Goal: Task Accomplishment & Management: Manage account settings

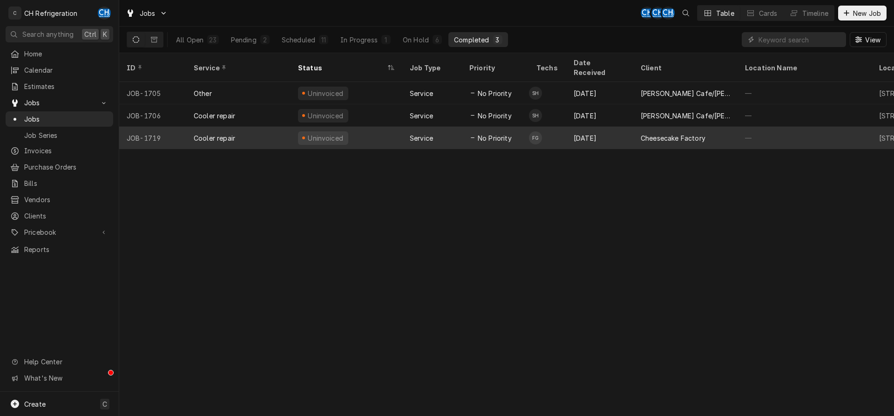
click at [677, 133] on div "Cheesecake Factory" at bounding box center [673, 138] width 65 height 10
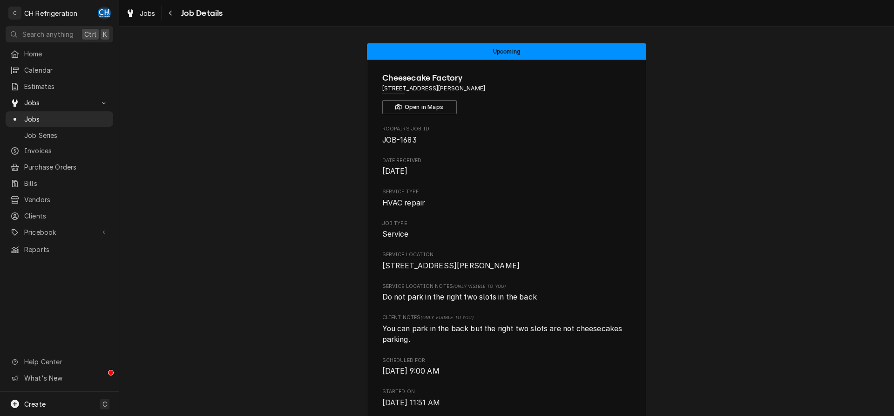
drag, startPoint x: 502, startPoint y: 85, endPoint x: 368, endPoint y: 83, distance: 133.6
click at [563, 87] on span "[STREET_ADDRESS][PERSON_NAME]" at bounding box center [506, 88] width 249 height 8
drag, startPoint x: 498, startPoint y: 91, endPoint x: 370, endPoint y: 90, distance: 128.0
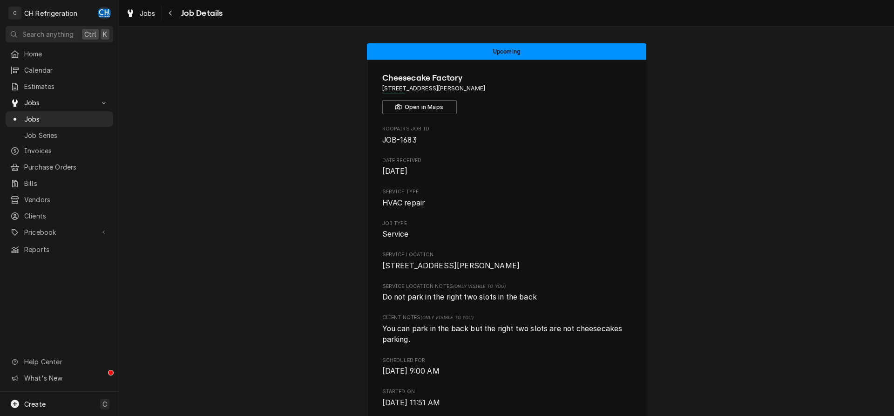
copy span "[STREET_ADDRESS][PERSON_NAME]"
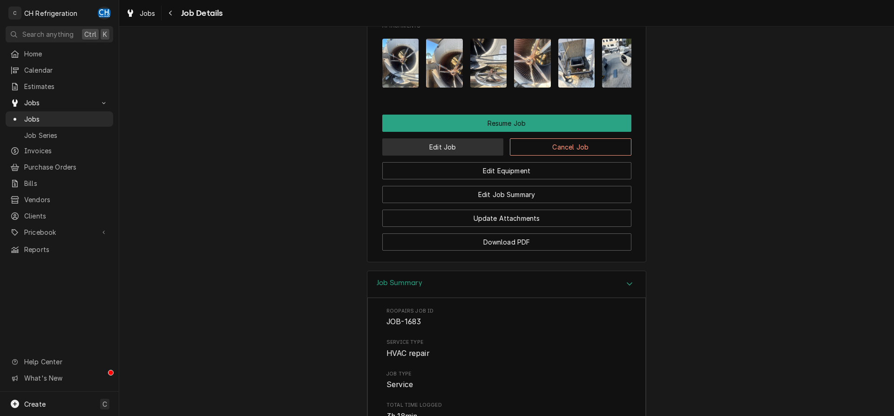
scroll to position [807, 0]
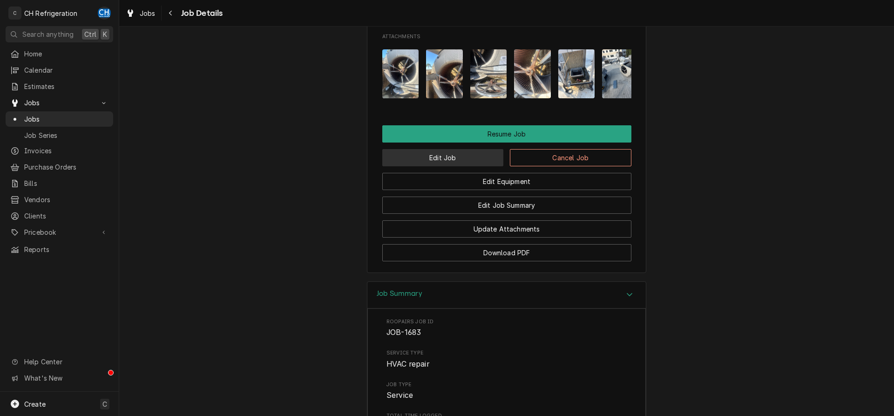
click at [455, 166] on button "Edit Job" at bounding box center [443, 157] width 122 height 17
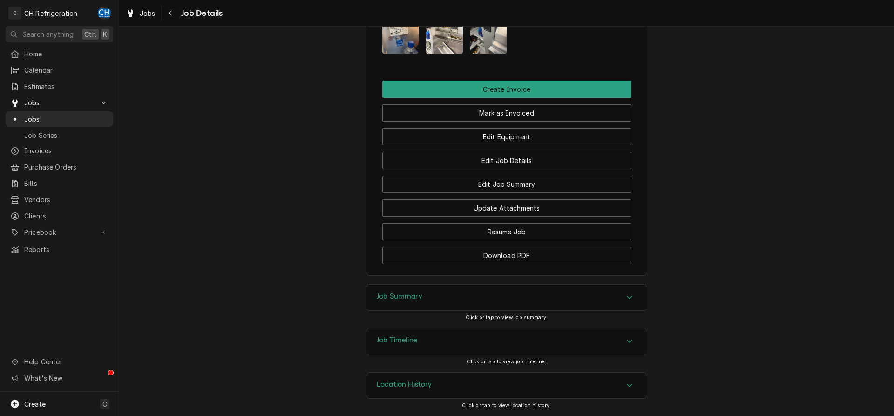
click at [478, 297] on div "Job Summary" at bounding box center [506, 297] width 278 height 26
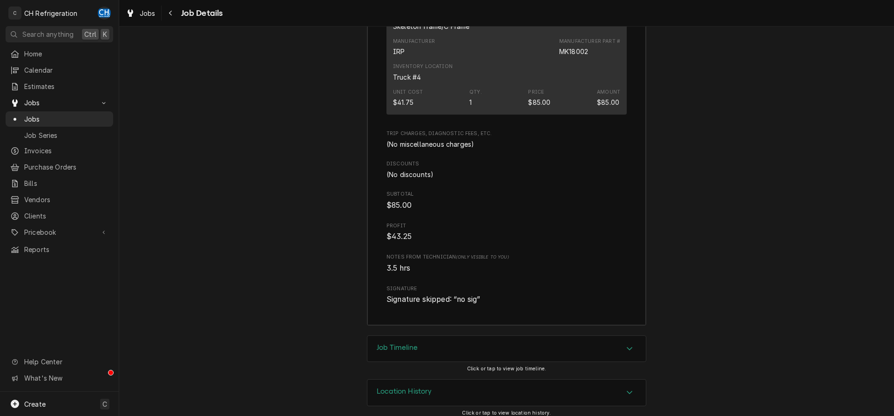
scroll to position [1377, 0]
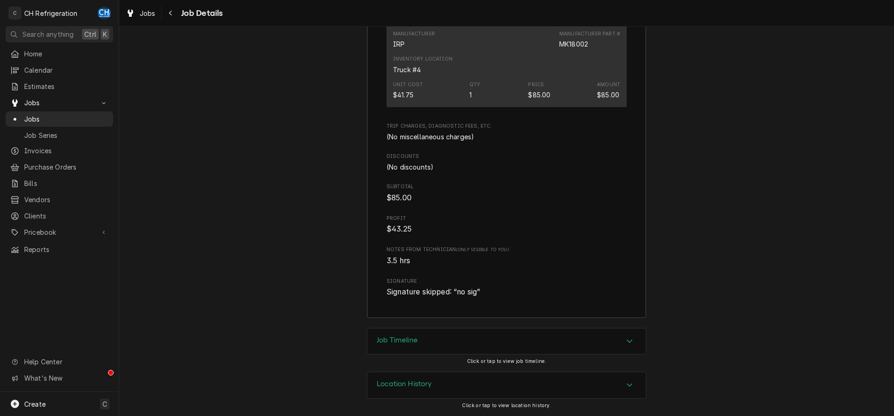
click at [466, 342] on div "Job Timeline" at bounding box center [506, 341] width 278 height 26
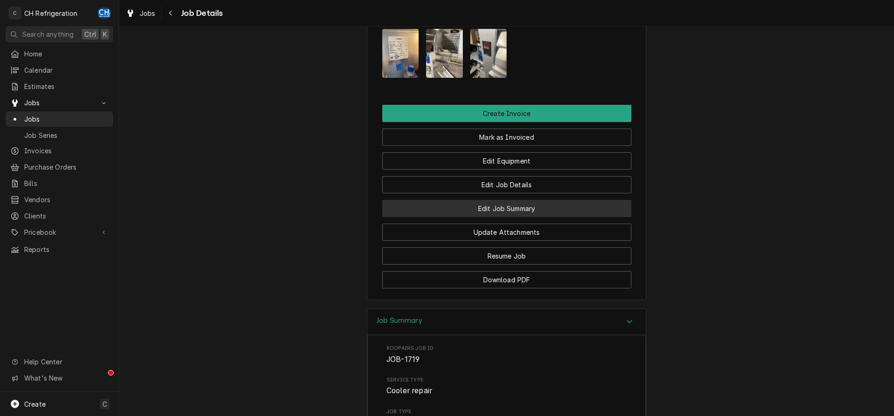
scroll to position [417, 0]
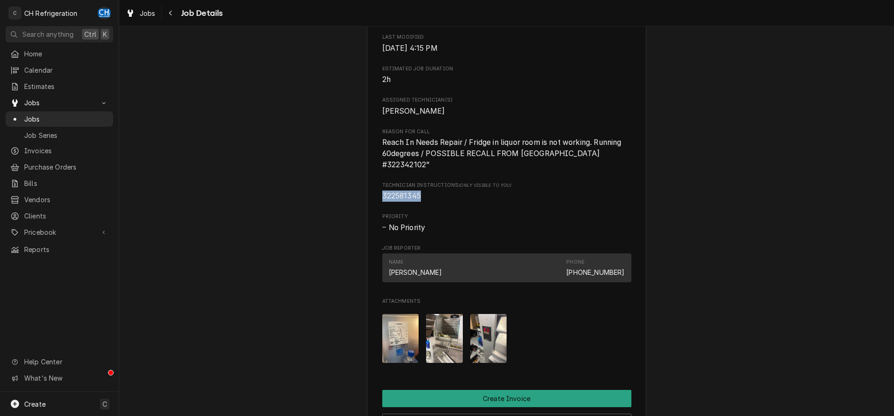
drag, startPoint x: 423, startPoint y: 196, endPoint x: 383, endPoint y: 197, distance: 40.1
click at [374, 197] on div "Cheesecake Factory 364 N Beverly Dr, Beverly Hills, CA 90210 Open in Maps Roopa…" at bounding box center [506, 113] width 279 height 942
copy span "322581345"
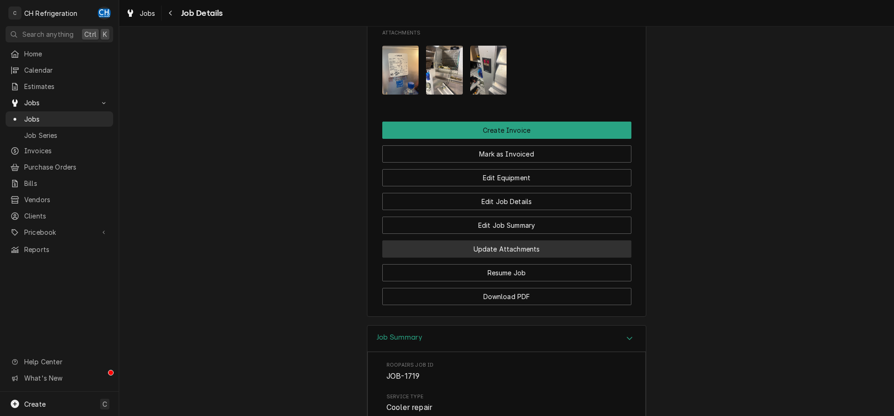
scroll to position [655, 0]
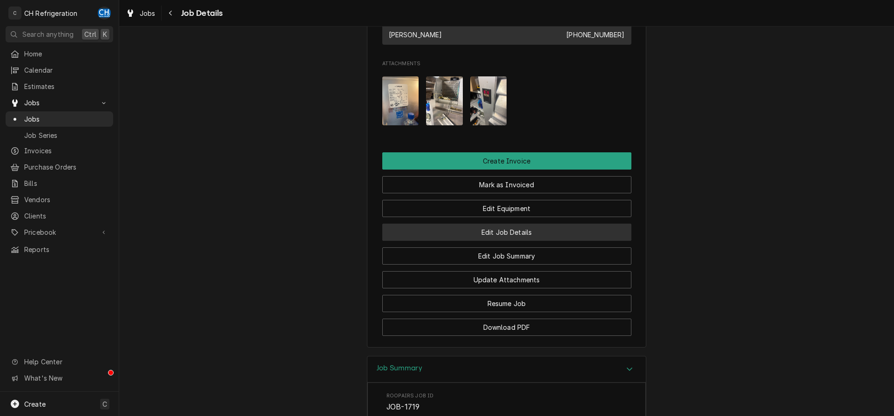
click at [518, 236] on button "Edit Job Details" at bounding box center [506, 231] width 249 height 17
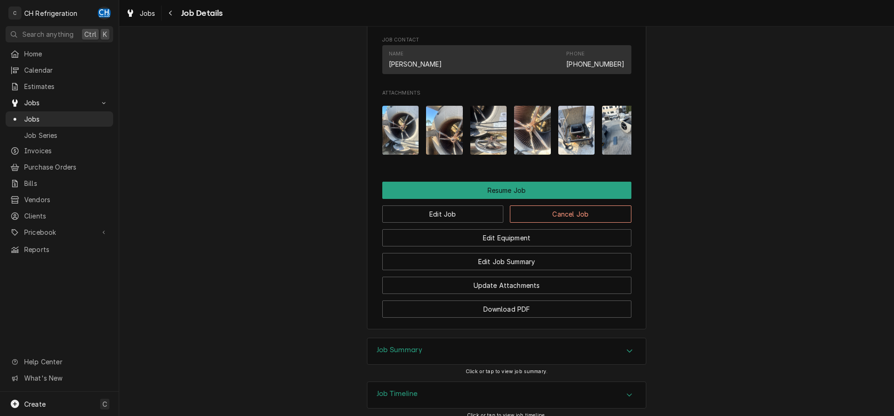
scroll to position [760, 0]
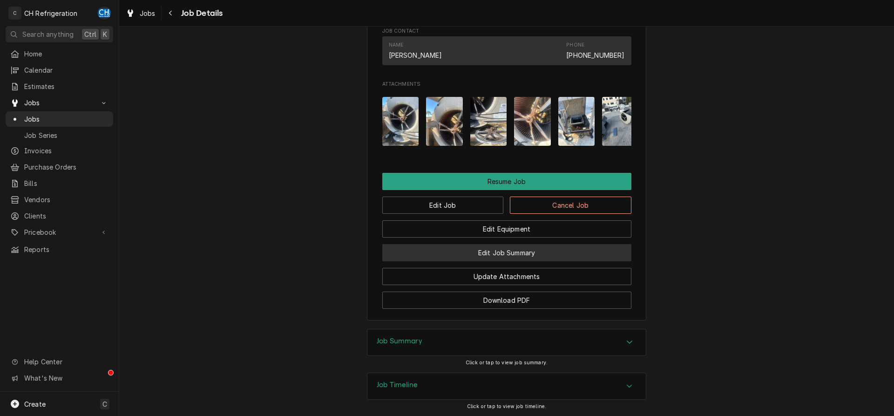
click at [530, 259] on button "Edit Job Summary" at bounding box center [506, 252] width 249 height 17
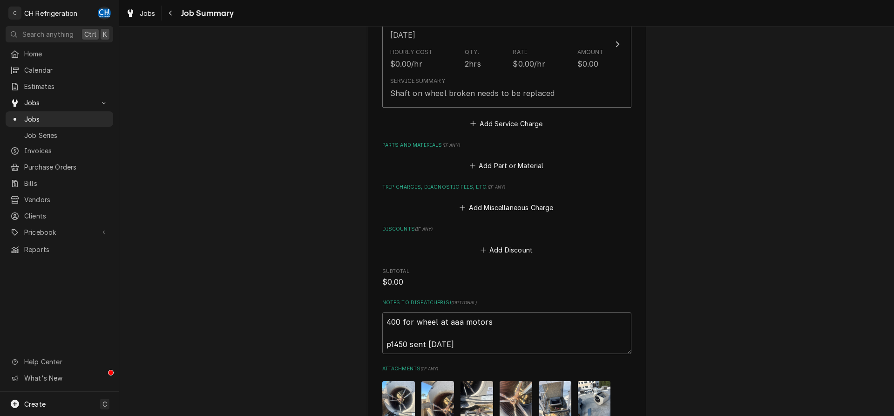
scroll to position [422, 0]
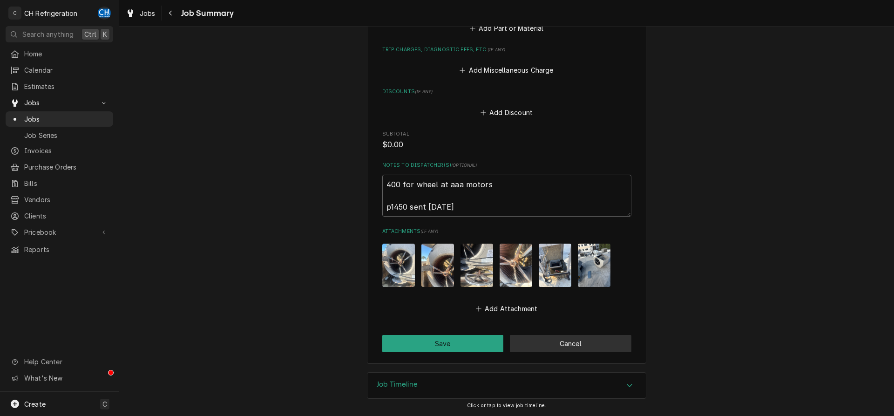
click at [556, 343] on button "Cancel" at bounding box center [571, 343] width 122 height 17
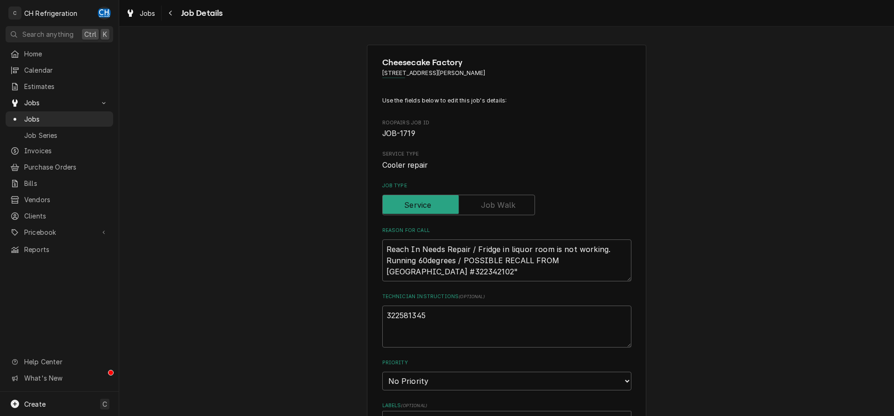
type textarea "x"
drag, startPoint x: 176, startPoint y: 10, endPoint x: 189, endPoint y: 15, distance: 14.4
click at [176, 11] on button "Navigate back" at bounding box center [170, 13] width 15 height 15
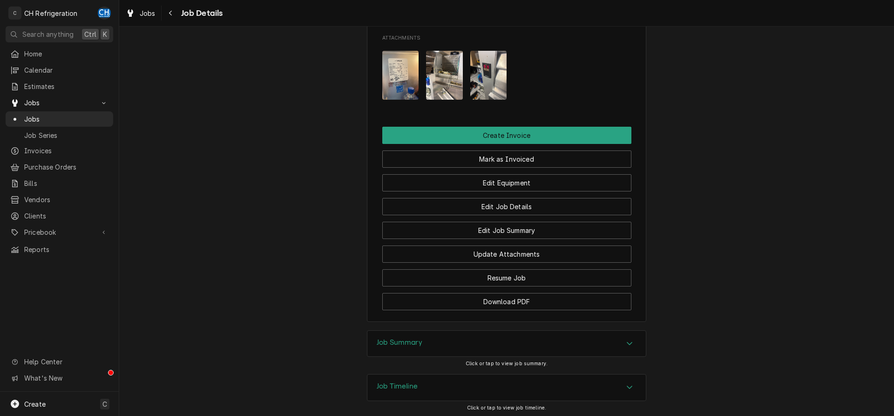
scroll to position [712, 0]
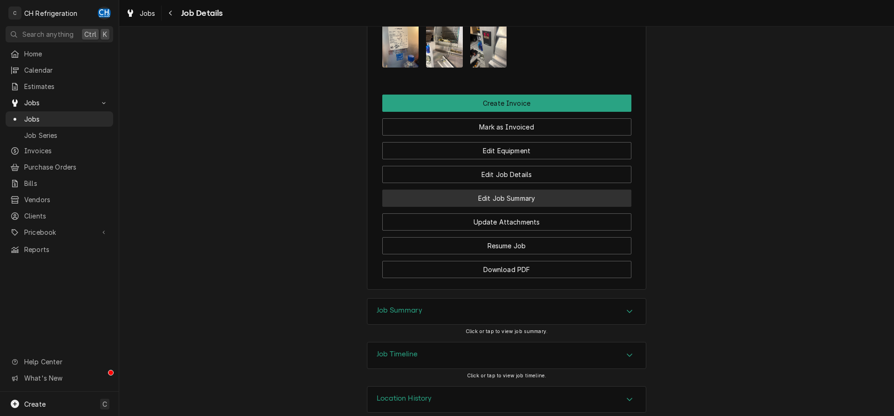
click at [530, 197] on button "Edit Job Summary" at bounding box center [506, 197] width 249 height 17
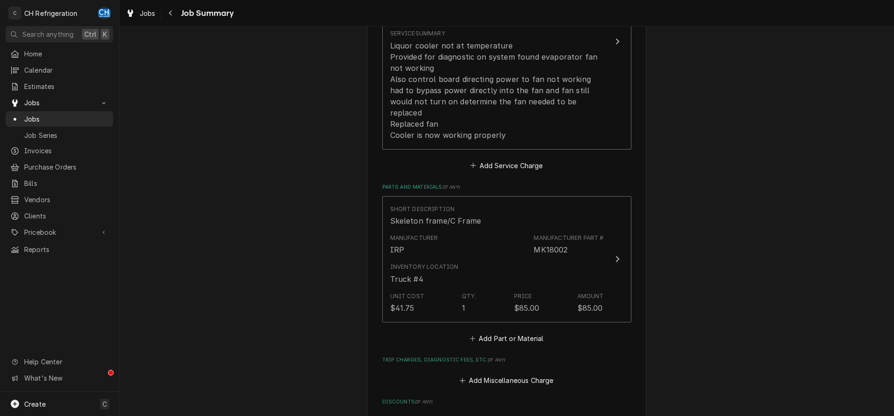
scroll to position [631, 0]
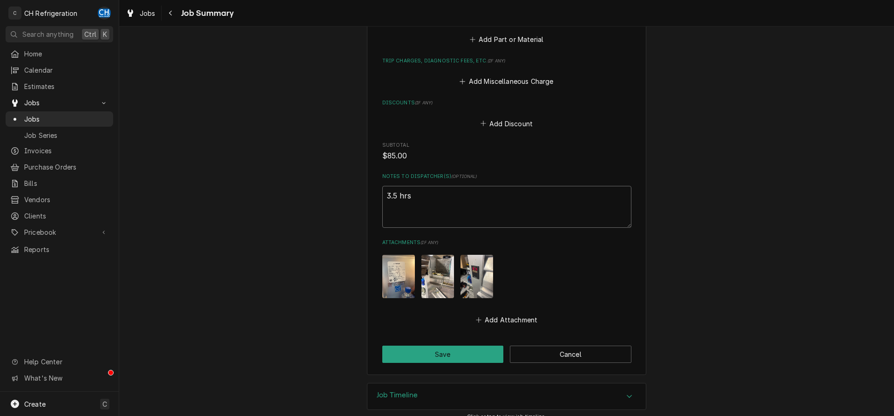
drag, startPoint x: 444, startPoint y: 196, endPoint x: 327, endPoint y: 185, distance: 117.4
click at [382, 186] on textarea "3.5 hrs" at bounding box center [506, 207] width 249 height 42
type textarea "x"
type textarea "4"
type textarea "x"
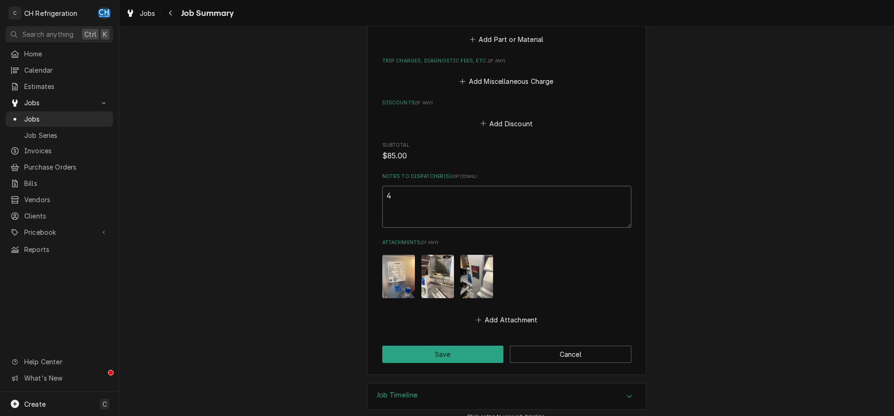
type textarea "4"
type textarea "x"
type textarea "4 h"
type textarea "x"
type textarea "4 hr"
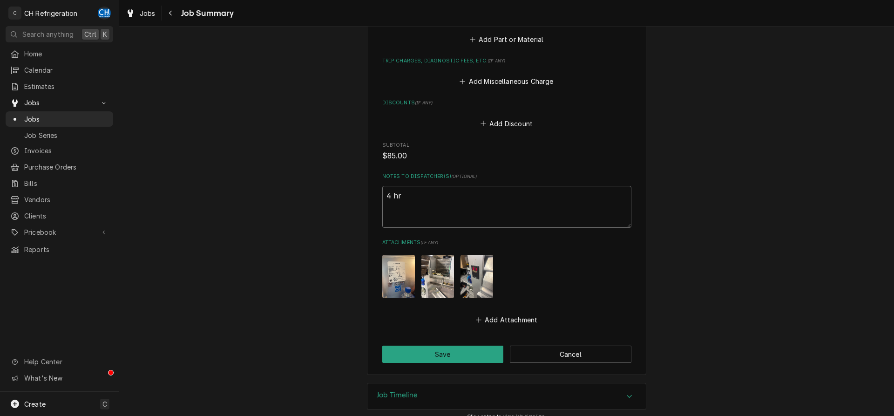
type textarea "x"
type textarea "4 hrs"
click at [446, 345] on button "Save" at bounding box center [443, 353] width 122 height 17
type textarea "x"
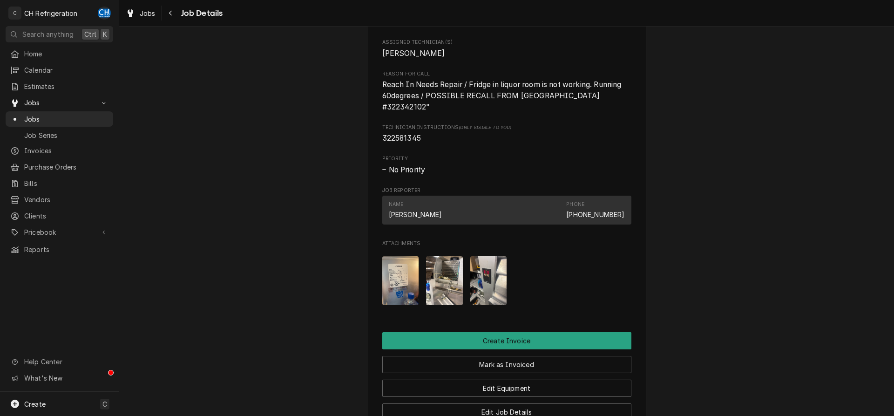
scroll to position [726, 0]
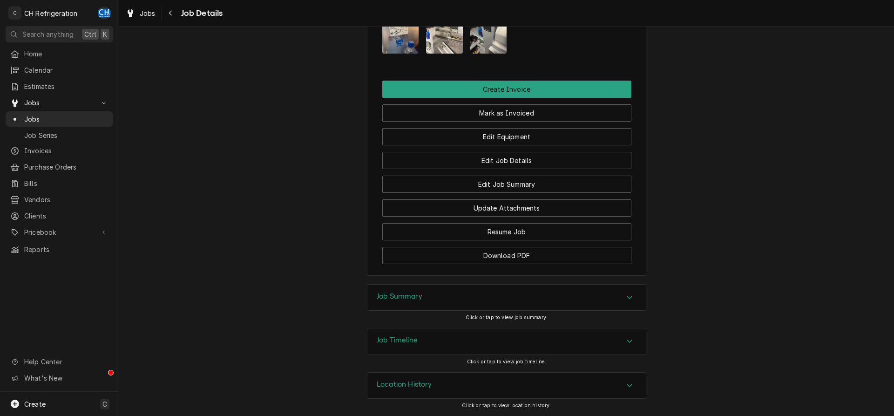
click at [452, 302] on div "Job Summary" at bounding box center [506, 297] width 278 height 26
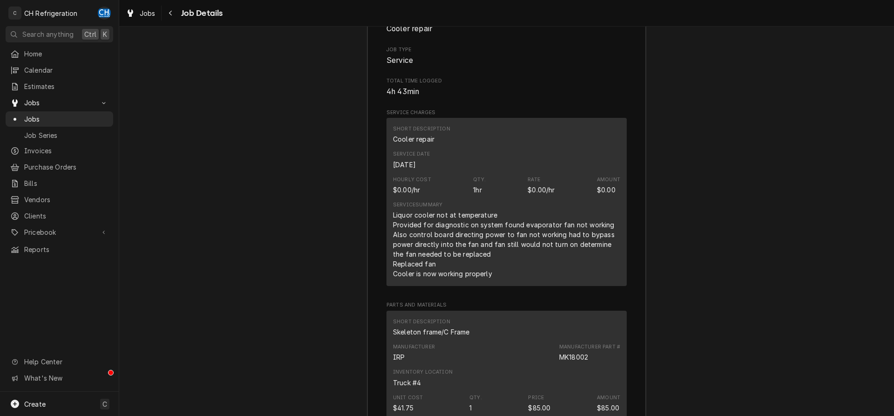
scroll to position [1106, 0]
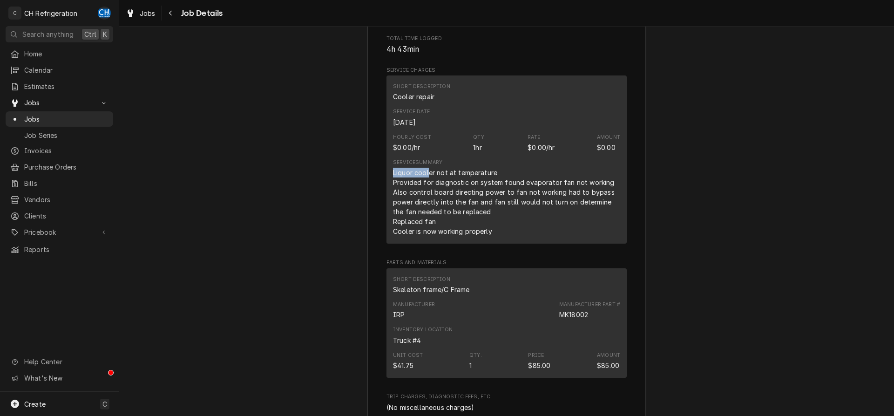
drag, startPoint x: 391, startPoint y: 171, endPoint x: 427, endPoint y: 178, distance: 37.0
click at [427, 178] on div "Short Description Cooler repair Service Date [DATE] Hourly Cost $0.00/hr Qty. 1…" at bounding box center [506, 159] width 240 height 168
click at [427, 178] on div "Liquor cooler not at temperature Provided for diagnostic on system found evapor…" at bounding box center [506, 202] width 227 height 68
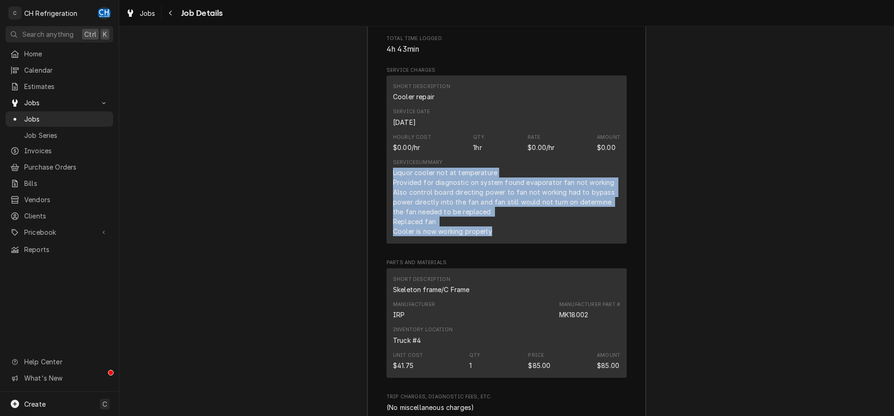
drag, startPoint x: 392, startPoint y: 172, endPoint x: 497, endPoint y: 236, distance: 122.7
click at [497, 236] on div "Short Description Cooler repair Service Date Aug 13, 2025 Hourly Cost $0.00/hr …" at bounding box center [506, 159] width 240 height 168
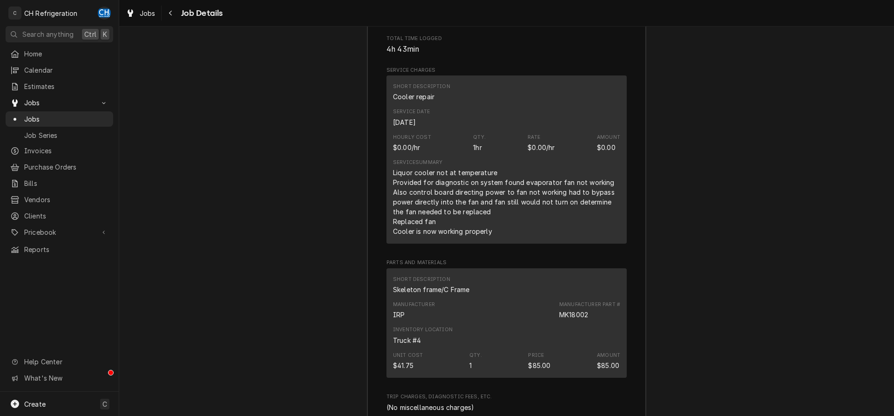
click at [538, 210] on div "Liquor cooler not at temperature Provided for diagnostic on system found evapor…" at bounding box center [506, 202] width 227 height 68
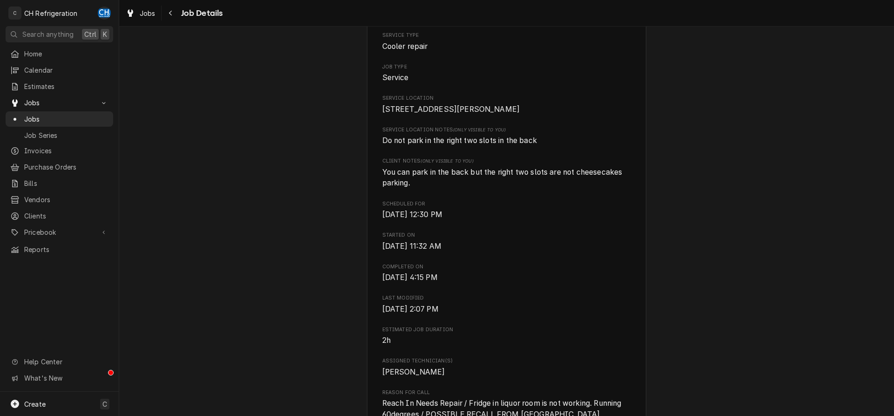
scroll to position [0, 0]
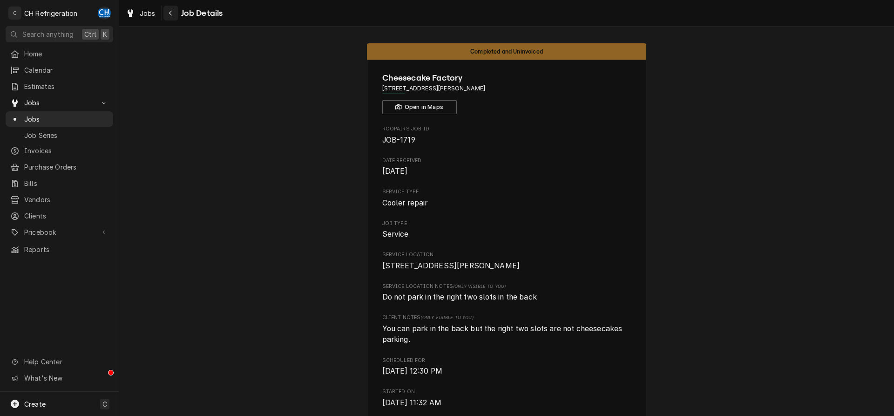
click at [167, 13] on div "Navigate back" at bounding box center [170, 12] width 9 height 9
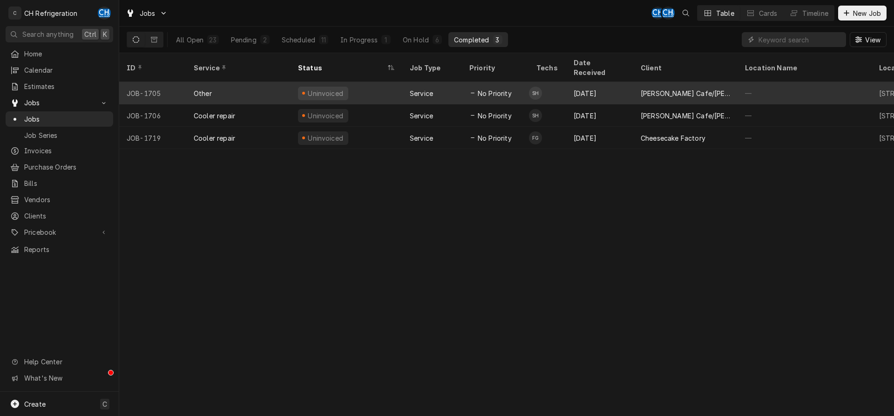
click at [614, 84] on div "[DATE]" at bounding box center [599, 93] width 67 height 22
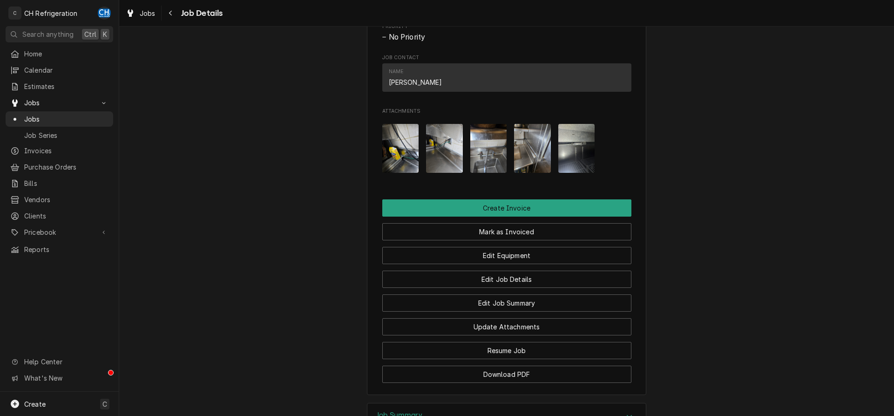
scroll to position [653, 0]
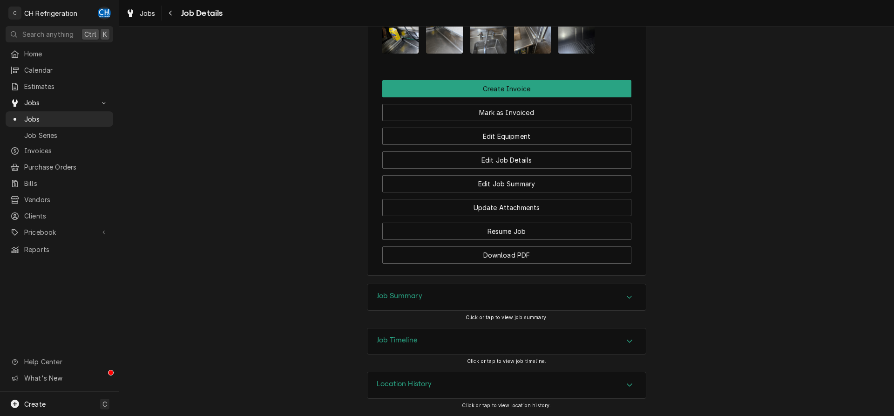
click at [417, 291] on div "Job Summary" at bounding box center [506, 297] width 278 height 26
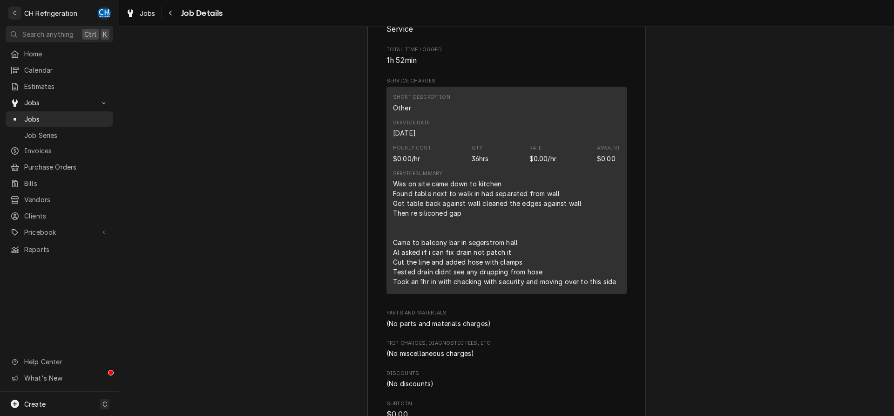
scroll to position [1080, 0]
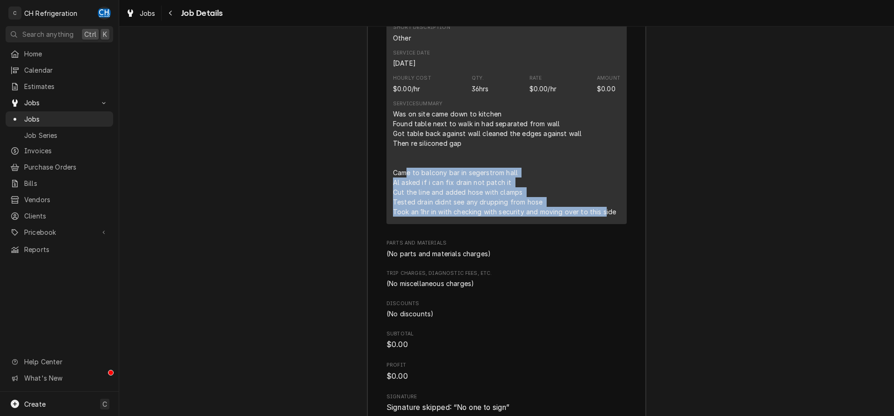
drag, startPoint x: 406, startPoint y: 189, endPoint x: 606, endPoint y: 225, distance: 202.6
click at [606, 217] on div "Was on site came down to kitchen Found table next to walk in had separated from…" at bounding box center [504, 163] width 223 height 108
click at [492, 200] on div "Was on site came down to kitchen Found table next to walk in had separated from…" at bounding box center [504, 163] width 223 height 108
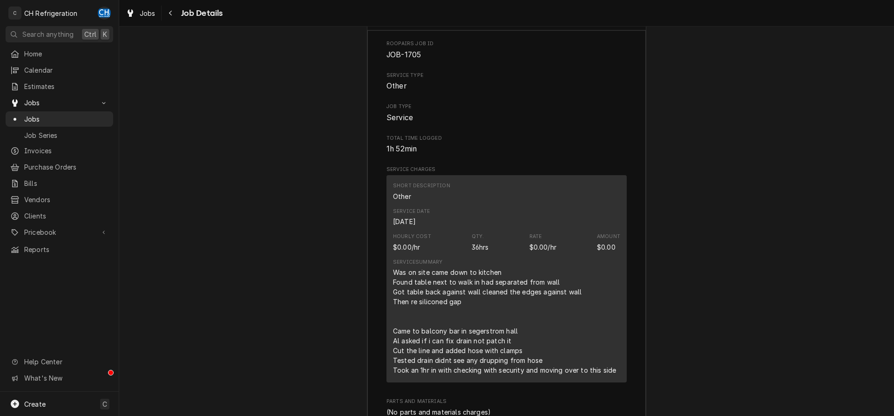
scroll to position [1017, 0]
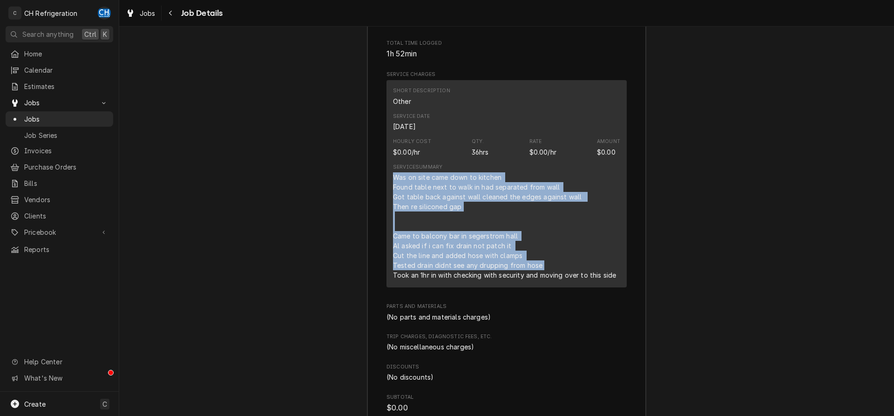
drag, startPoint x: 390, startPoint y: 187, endPoint x: 551, endPoint y: 278, distance: 185.4
click at [551, 278] on div "Short Description Other Service Date Aug 15, 2025 Hourly Cost $0.00/hr Qty. 36h…" at bounding box center [506, 183] width 240 height 207
copy div "Was on site came down to kitchen Found table next to walk in had separated from…"
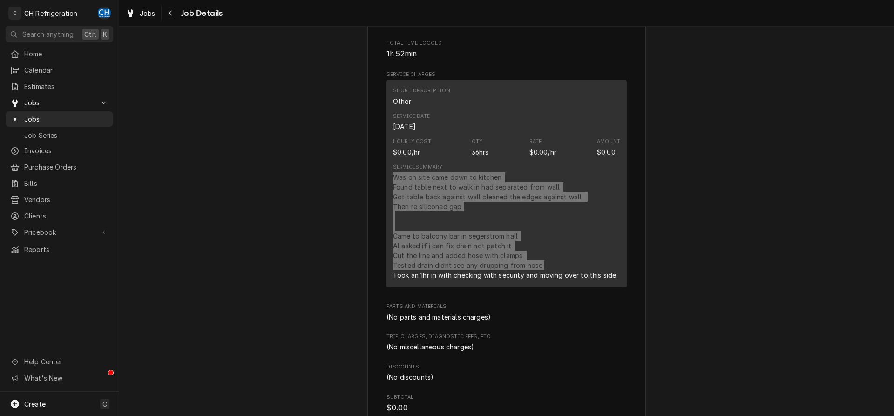
scroll to position [1207, 0]
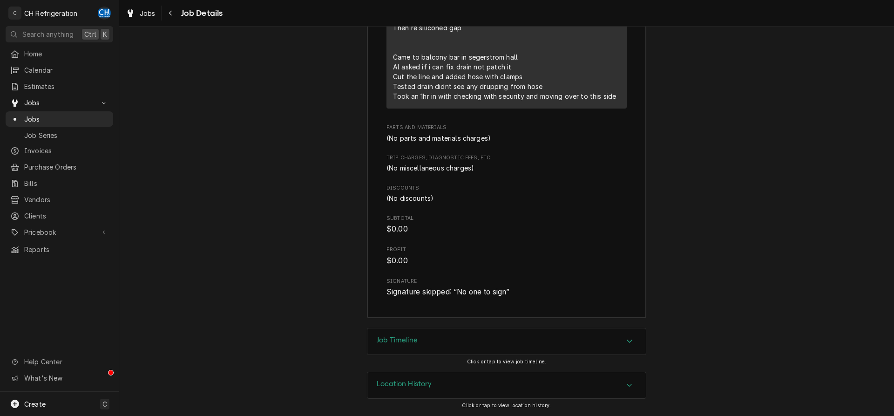
click at [529, 71] on div "Was on site came down to kitchen Found table next to walk in had separated from…" at bounding box center [504, 47] width 223 height 108
click at [482, 69] on div "Was on site came down to kitchen Found table next to walk in had separated from…" at bounding box center [504, 47] width 223 height 108
drag, startPoint x: 397, startPoint y: 69, endPoint x: 507, endPoint y: 76, distance: 110.1
click at [507, 76] on div "Was on site came down to kitchen Found table next to walk in had separated from…" at bounding box center [504, 47] width 223 height 108
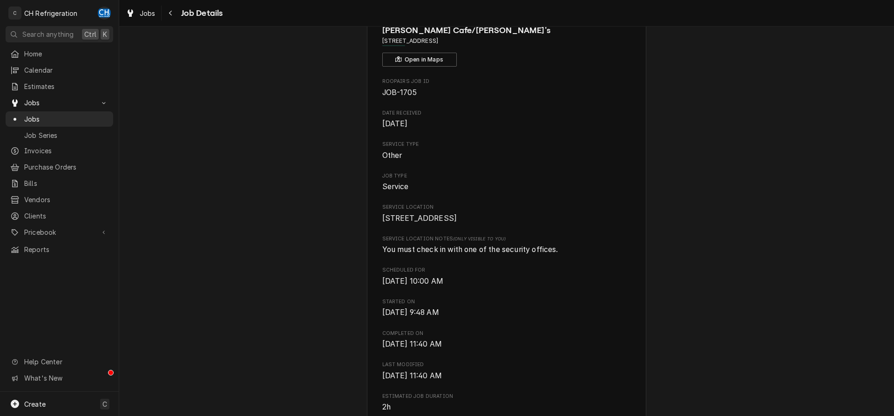
scroll to position [0, 0]
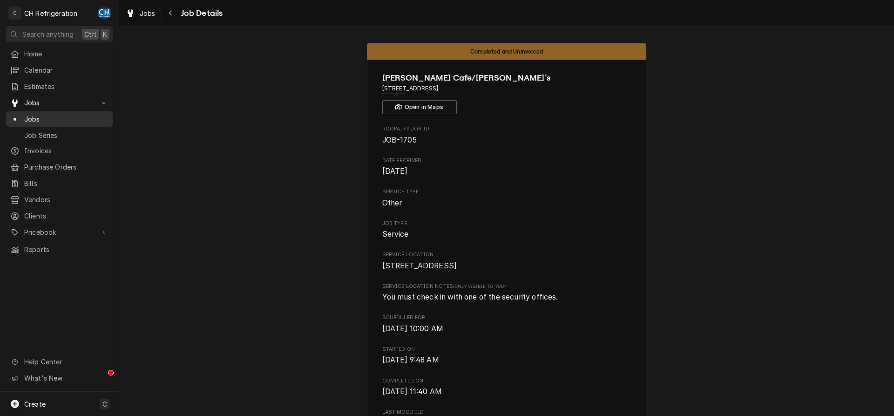
click at [32, 115] on span "Jobs" at bounding box center [66, 119] width 84 height 10
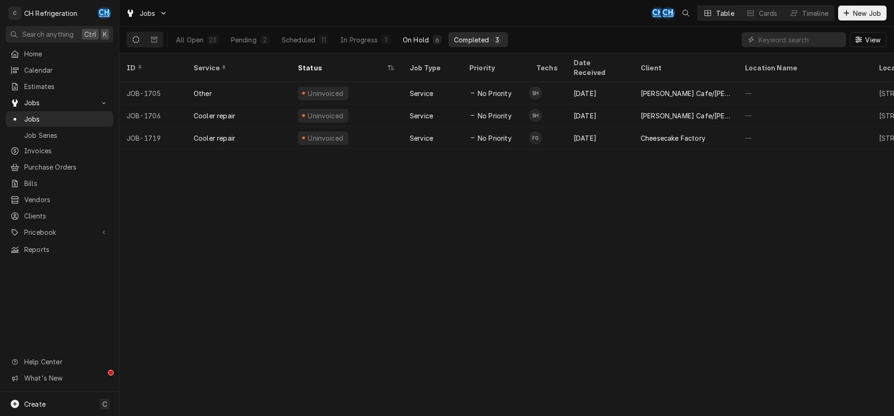
click at [414, 40] on div "On Hold" at bounding box center [416, 40] width 26 height 10
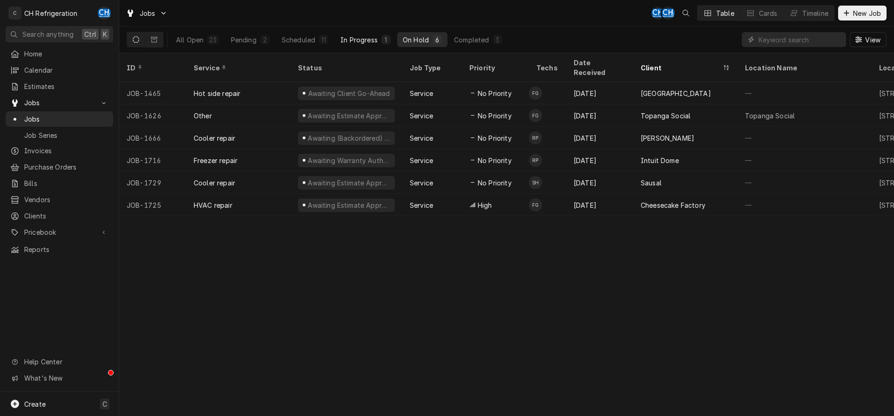
click at [352, 38] on div "In Progress" at bounding box center [358, 40] width 37 height 10
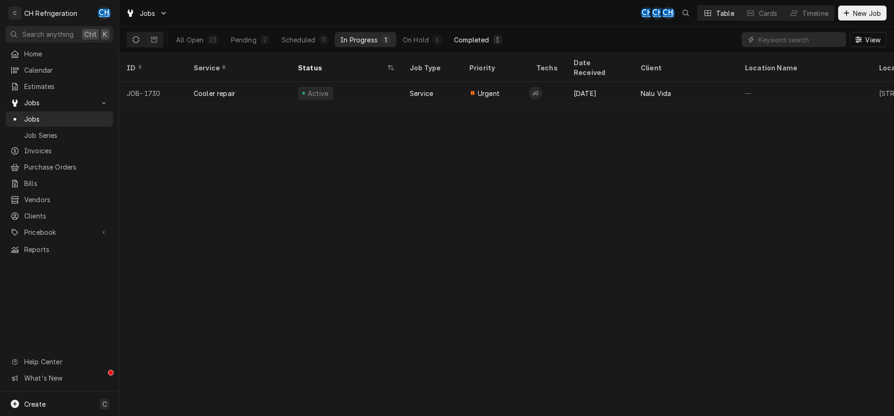
click at [480, 42] on div "Completed" at bounding box center [471, 40] width 35 height 10
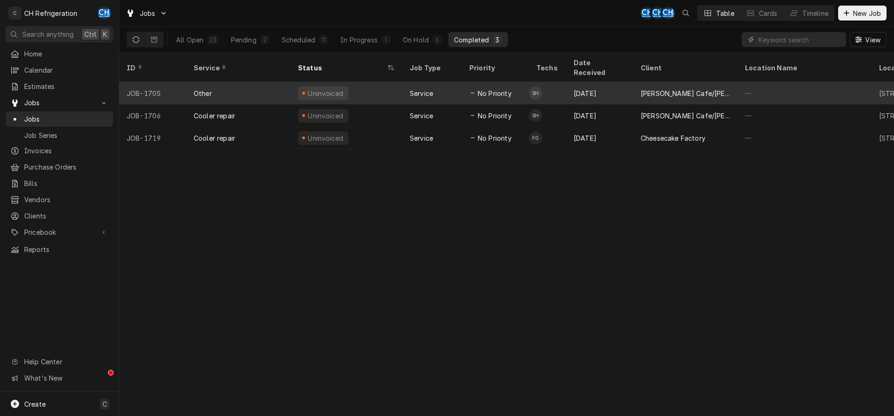
click at [618, 84] on div "Aug 11" at bounding box center [599, 93] width 67 height 22
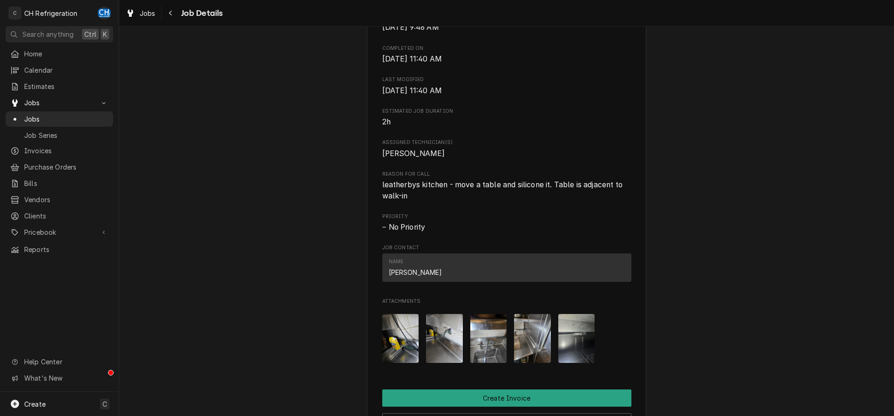
scroll to position [665, 0]
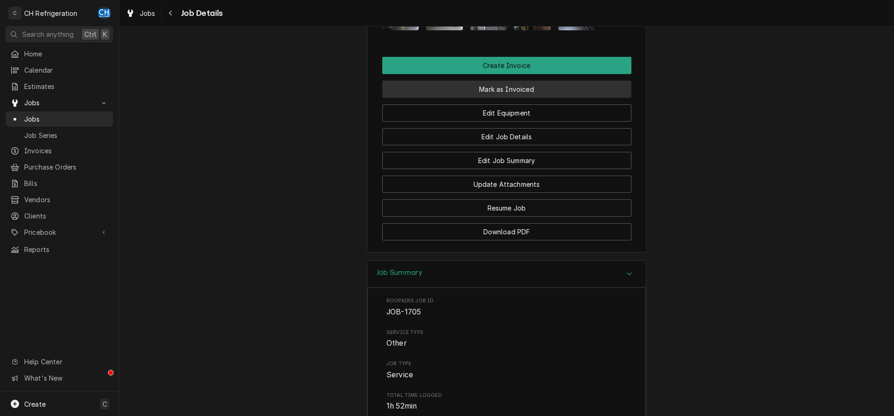
click at [519, 98] on button "Mark as Invoiced" at bounding box center [506, 89] width 249 height 17
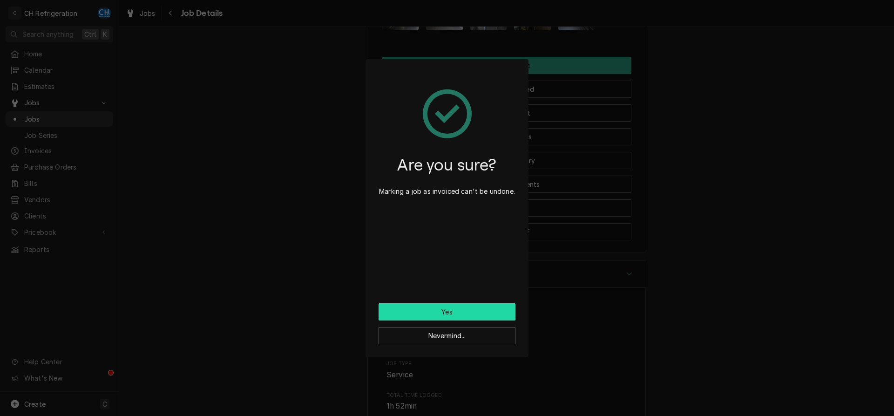
click at [446, 312] on button "Yes" at bounding box center [447, 311] width 137 height 17
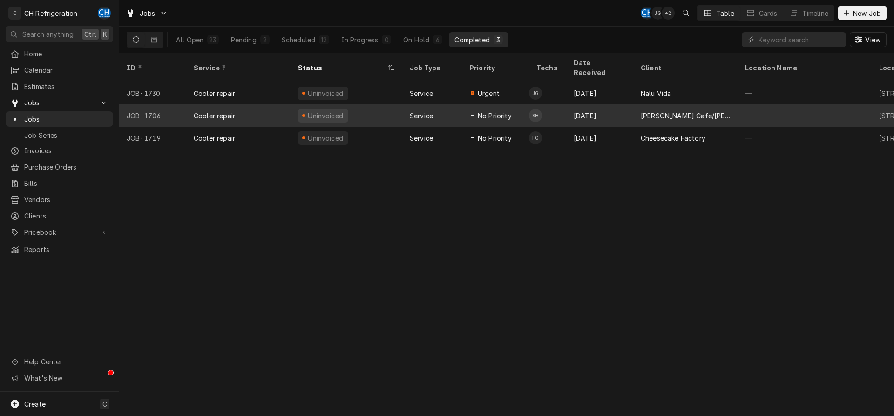
click at [687, 111] on div "[PERSON_NAME] Cafe/[PERSON_NAME]'s" at bounding box center [685, 115] width 104 height 22
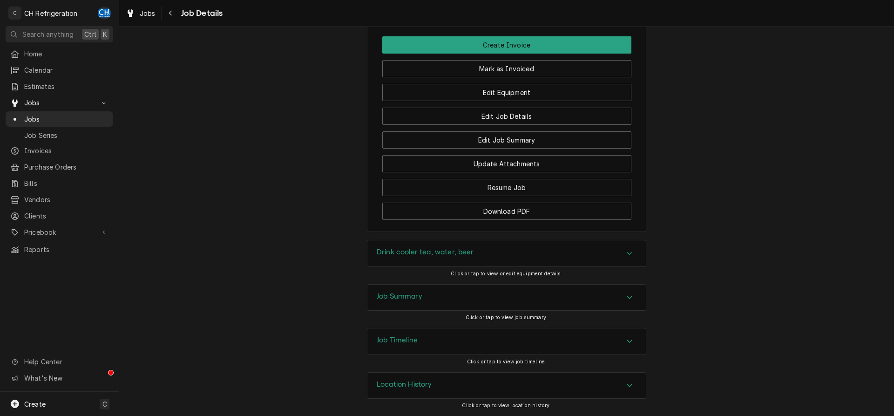
scroll to position [697, 0]
click at [562, 286] on div "Job Summary" at bounding box center [506, 297] width 278 height 26
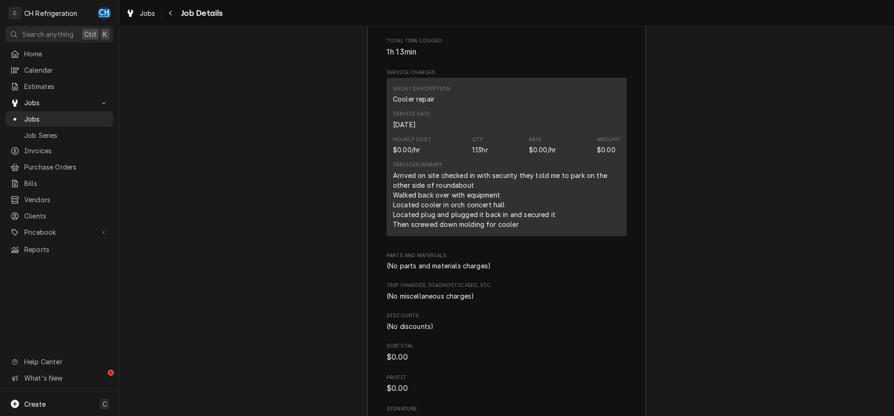
scroll to position [1045, 0]
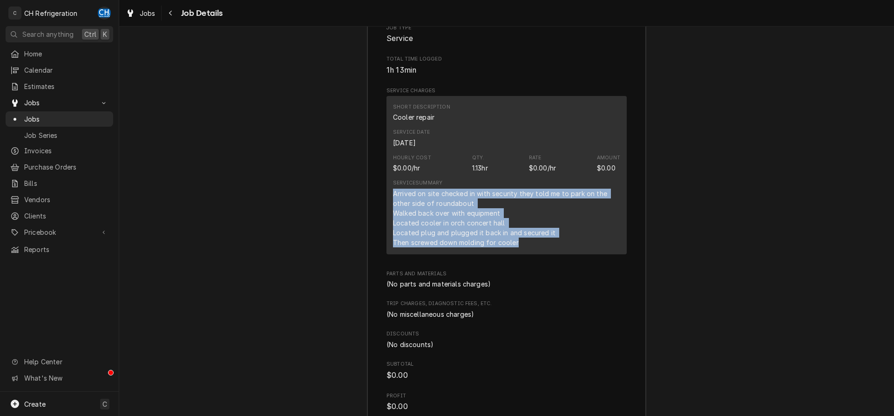
drag, startPoint x: 392, startPoint y: 205, endPoint x: 531, endPoint y: 256, distance: 148.8
click at [531, 254] on div "Short Description Cooler repair Service Date Aug 15, 2025 Hourly Cost $0.00/hr …" at bounding box center [506, 175] width 240 height 158
copy div "Arrived on site checked in with security they told me to park on the other side…"
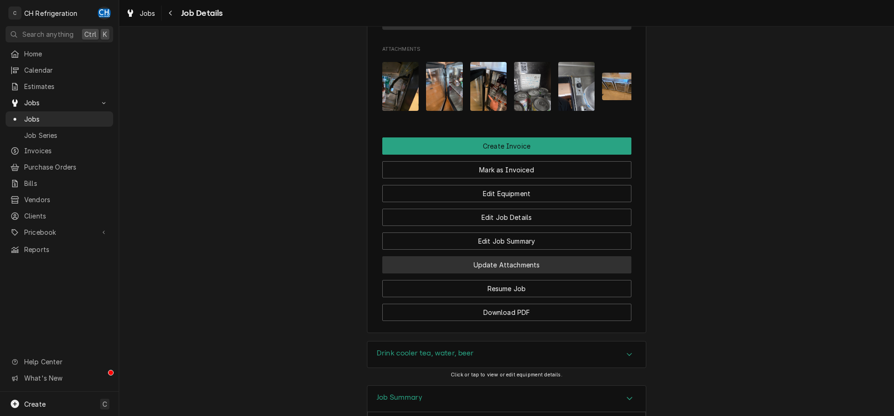
scroll to position [537, 0]
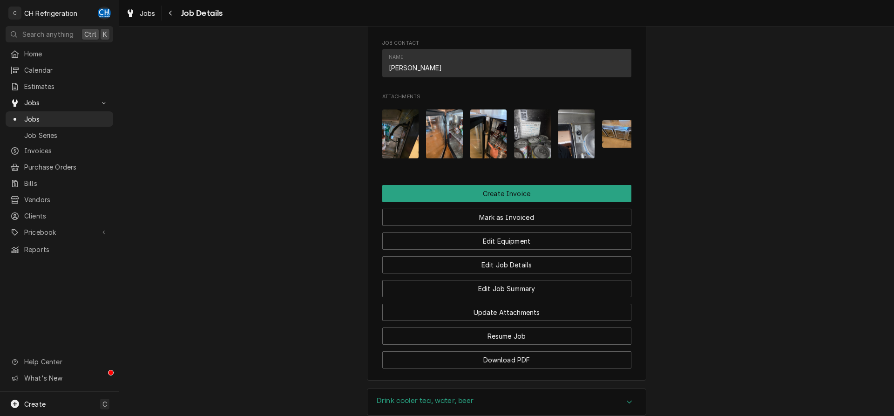
click at [408, 155] on img "Attachments" at bounding box center [400, 133] width 37 height 49
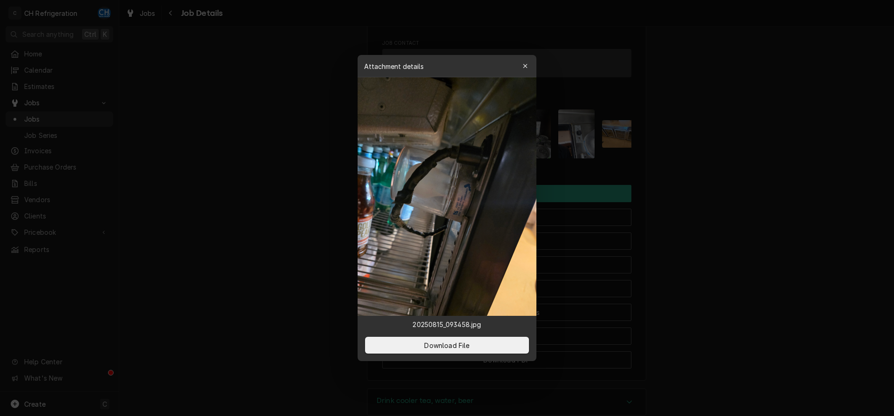
click at [718, 179] on div at bounding box center [447, 208] width 894 height 416
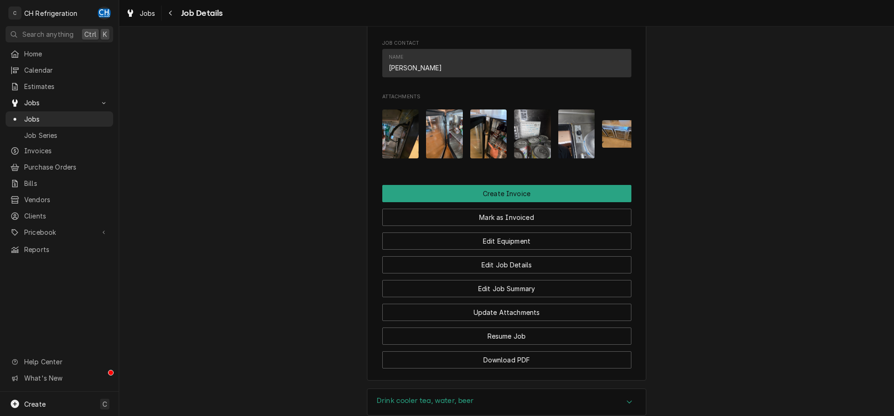
click at [447, 145] on img "Attachments" at bounding box center [444, 133] width 37 height 49
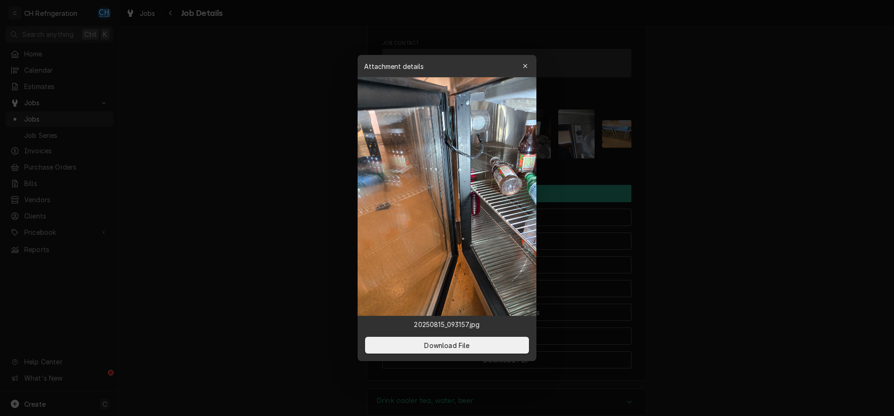
click at [703, 176] on div at bounding box center [447, 208] width 894 height 416
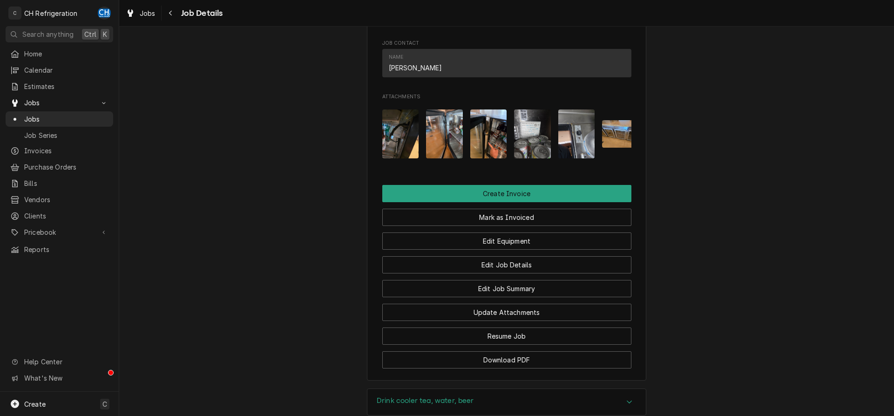
click at [456, 149] on img "Attachments" at bounding box center [444, 133] width 37 height 49
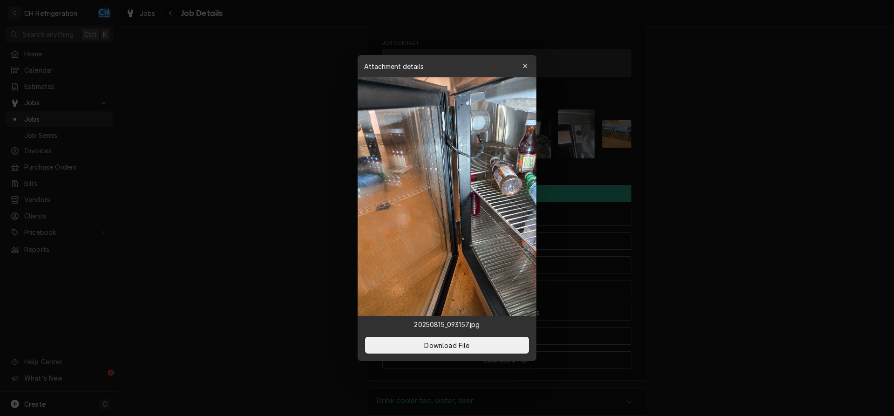
drag, startPoint x: 759, startPoint y: 188, endPoint x: 754, endPoint y: 189, distance: 4.7
click at [754, 189] on div at bounding box center [447, 208] width 894 height 416
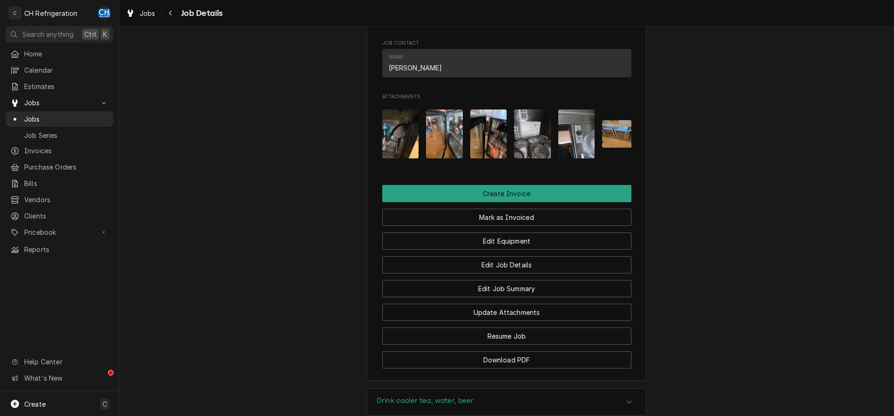
click at [485, 148] on img "Attachments" at bounding box center [488, 133] width 37 height 49
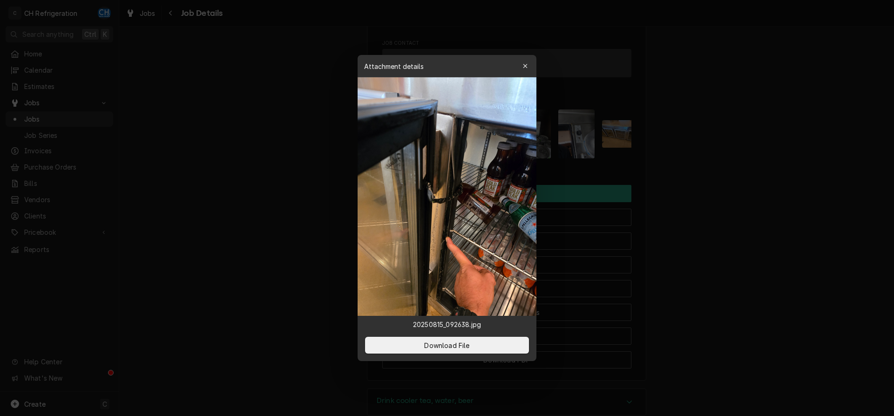
click at [757, 188] on div at bounding box center [447, 208] width 894 height 416
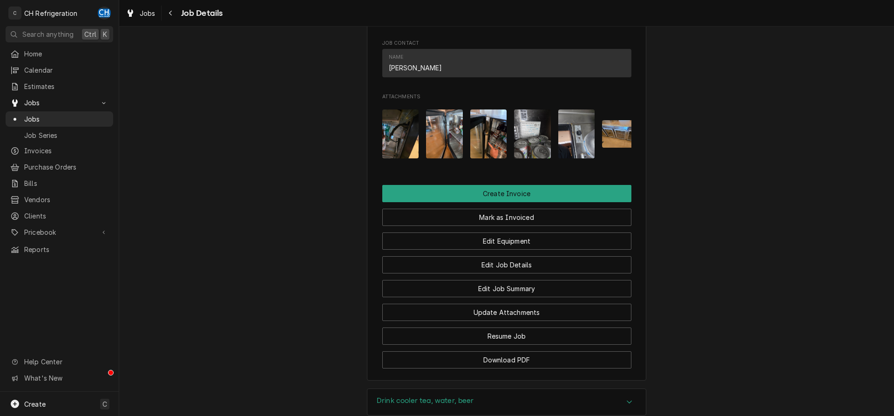
click at [542, 158] on img "Attachments" at bounding box center [532, 133] width 37 height 49
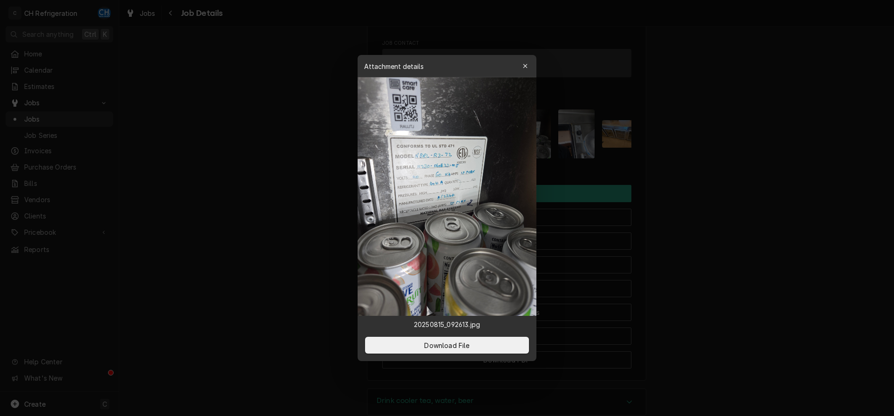
click at [746, 187] on div at bounding box center [447, 208] width 894 height 416
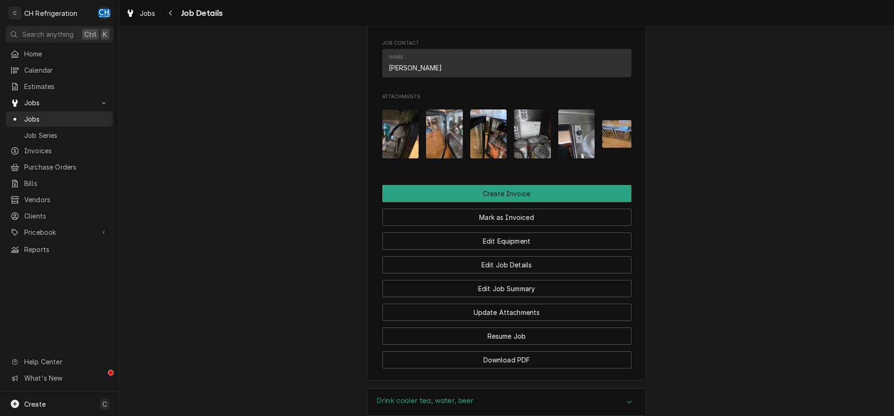
click at [571, 154] on img "Attachments" at bounding box center [576, 133] width 37 height 49
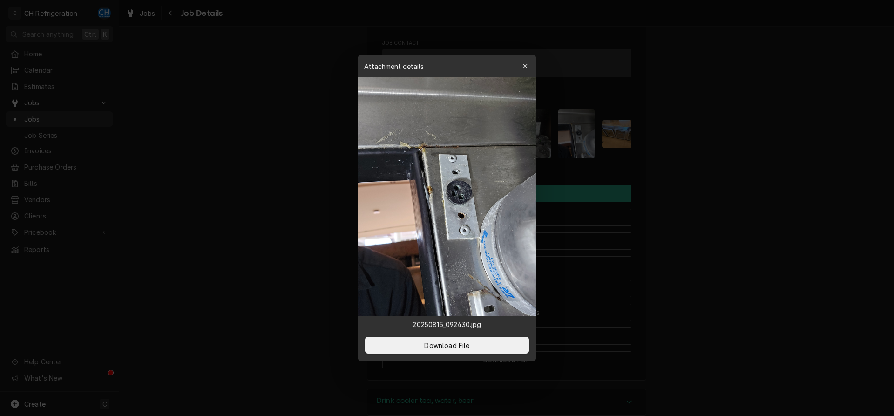
drag, startPoint x: 720, startPoint y: 176, endPoint x: 650, endPoint y: 165, distance: 71.0
click at [719, 176] on div at bounding box center [447, 208] width 894 height 416
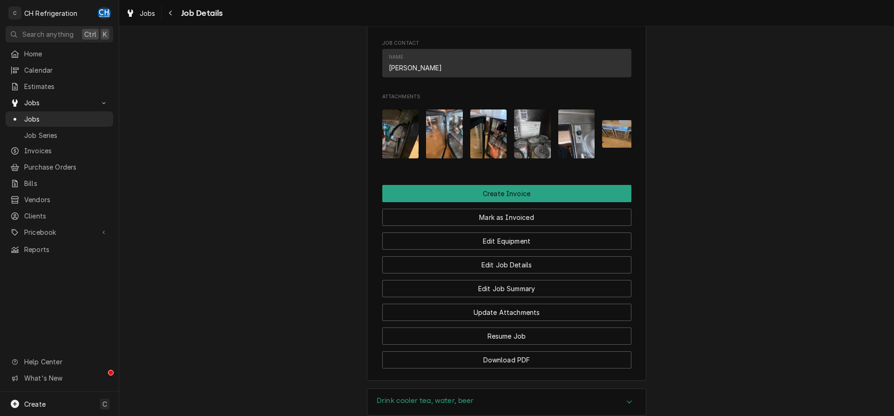
click at [623, 148] on img "Attachments" at bounding box center [620, 133] width 37 height 27
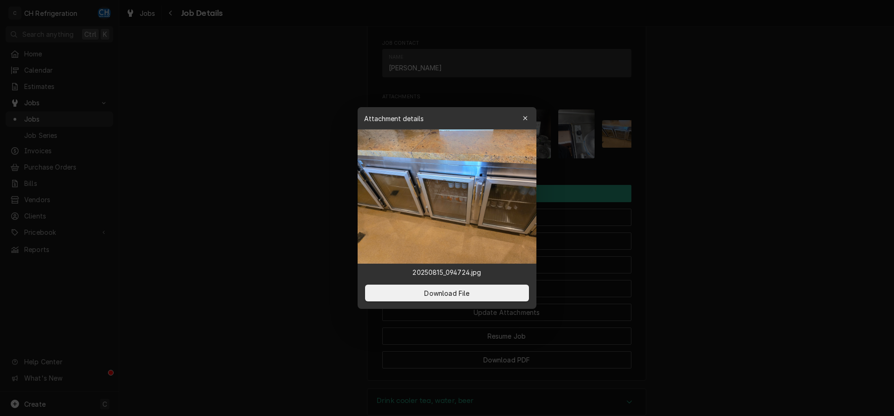
click at [738, 182] on div at bounding box center [447, 208] width 894 height 416
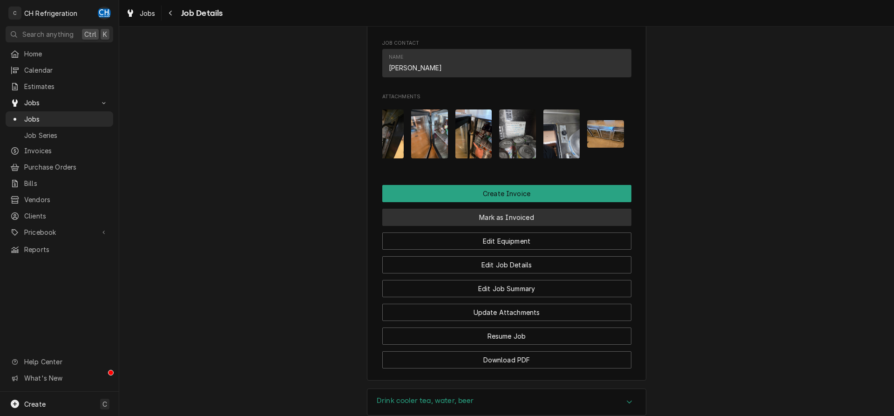
click at [492, 224] on button "Mark as Invoiced" at bounding box center [506, 217] width 249 height 17
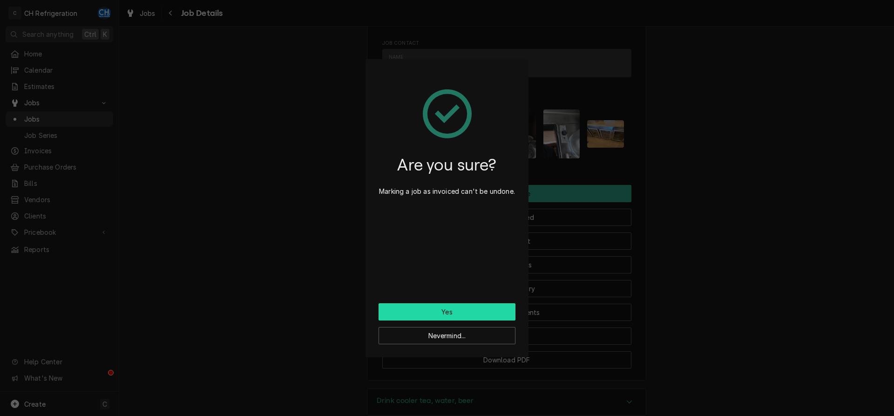
click at [456, 310] on button "Yes" at bounding box center [447, 311] width 137 height 17
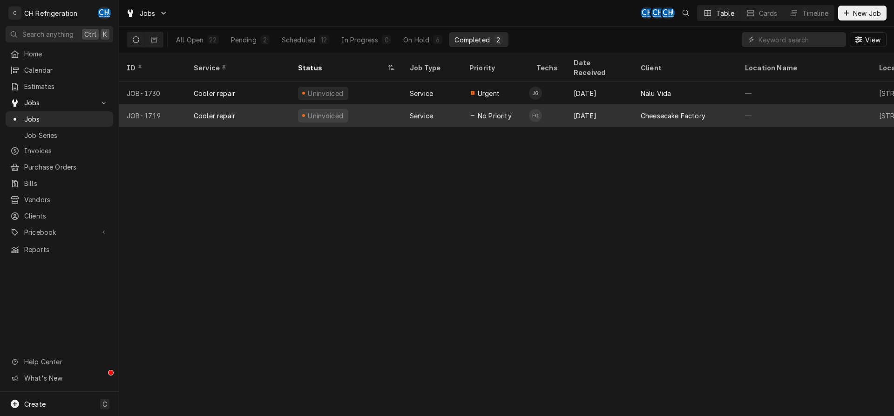
click at [652, 111] on div "Cheesecake Factory" at bounding box center [673, 116] width 65 height 10
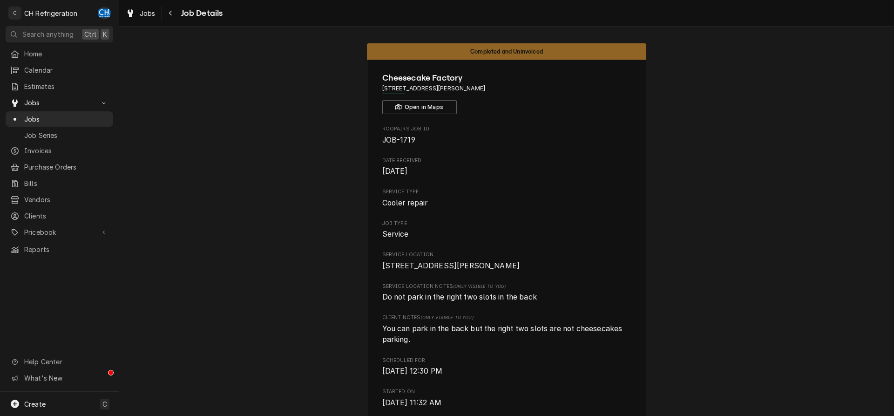
click at [178, 10] on span "Job Details" at bounding box center [200, 13] width 45 height 13
click at [169, 13] on icon "Navigate back" at bounding box center [170, 13] width 3 height 5
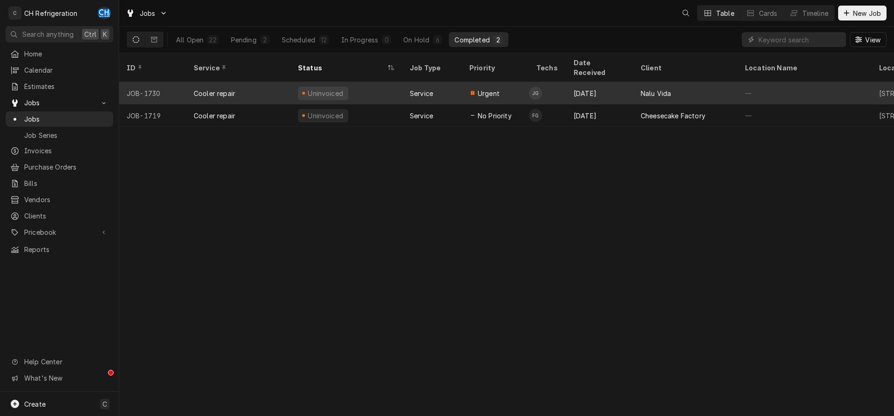
click at [589, 86] on div "[DATE]" at bounding box center [599, 93] width 67 height 22
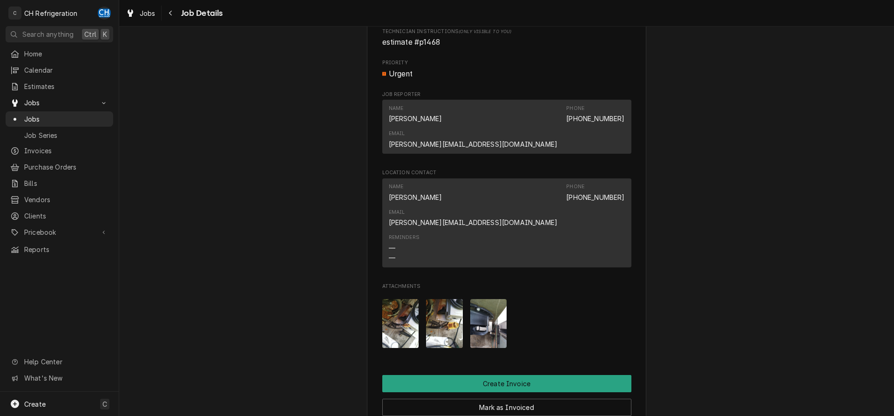
scroll to position [332, 0]
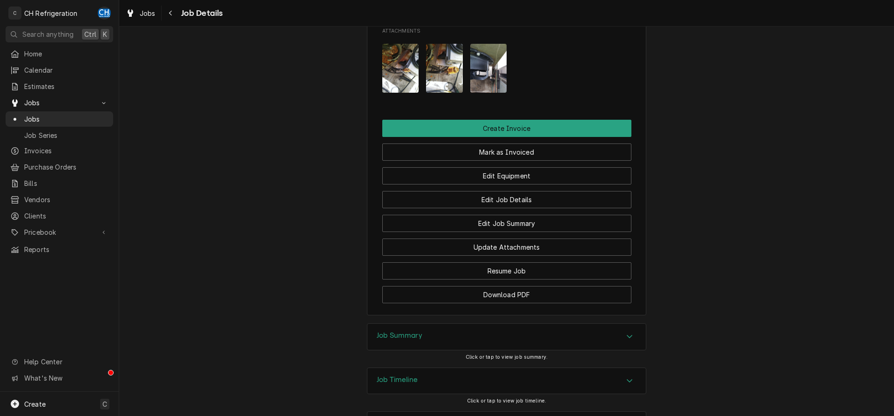
click at [484, 324] on div "Job Summary" at bounding box center [506, 337] width 278 height 26
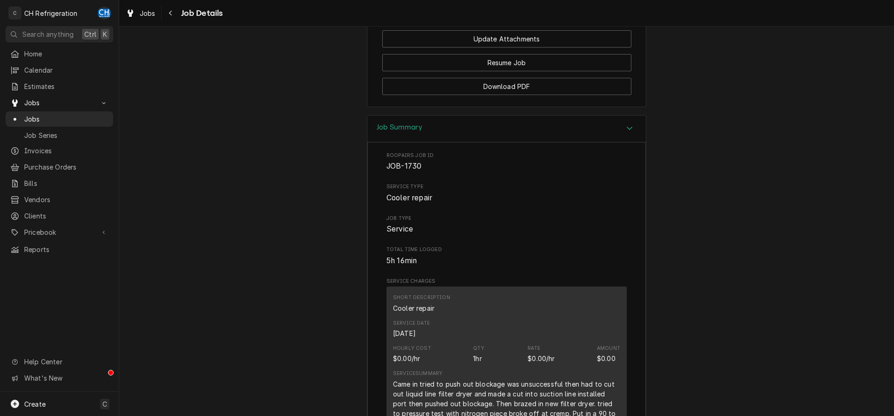
scroll to position [825, 0]
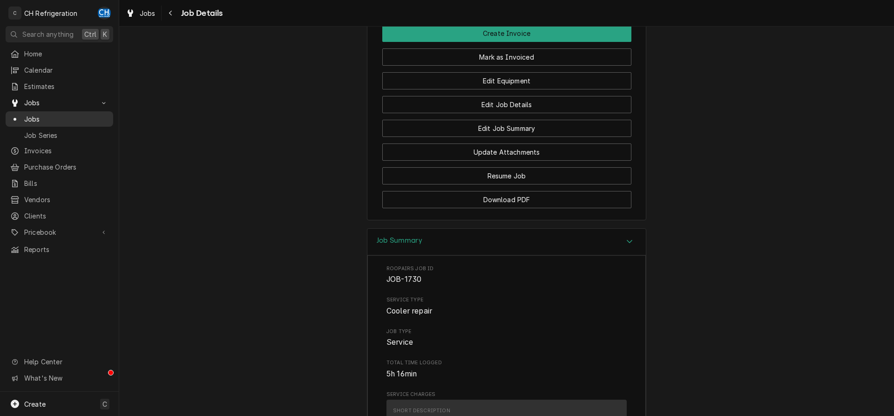
click at [47, 111] on link "Jobs" at bounding box center [60, 118] width 108 height 15
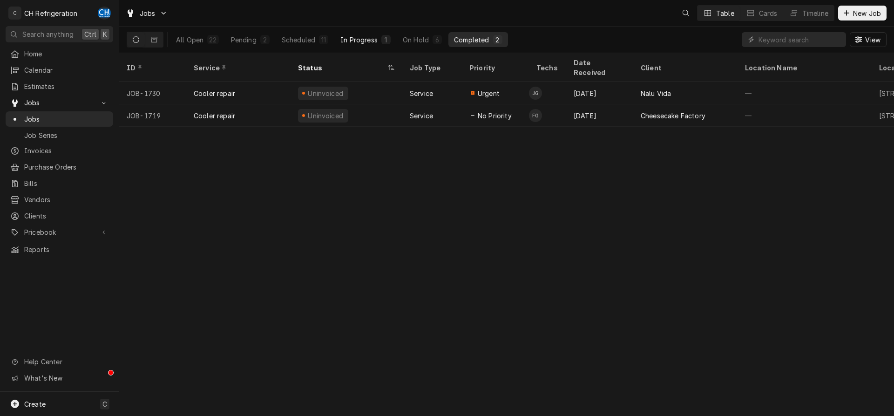
click at [353, 37] on div "In Progress" at bounding box center [358, 40] width 37 height 10
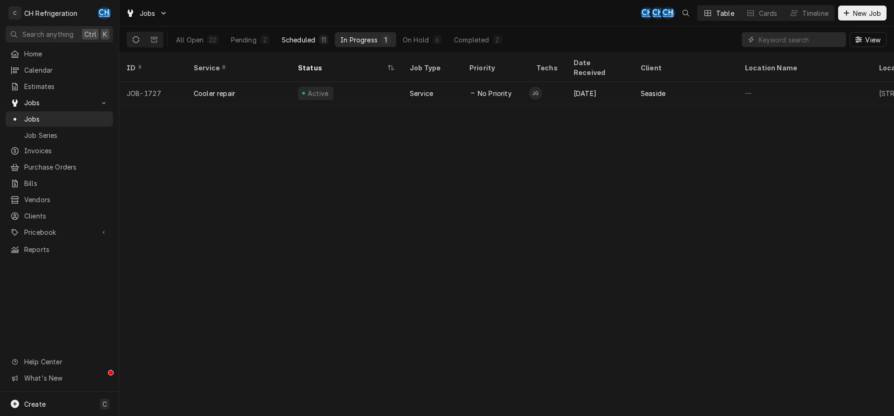
click at [305, 38] on div "Scheduled" at bounding box center [299, 40] width 34 height 10
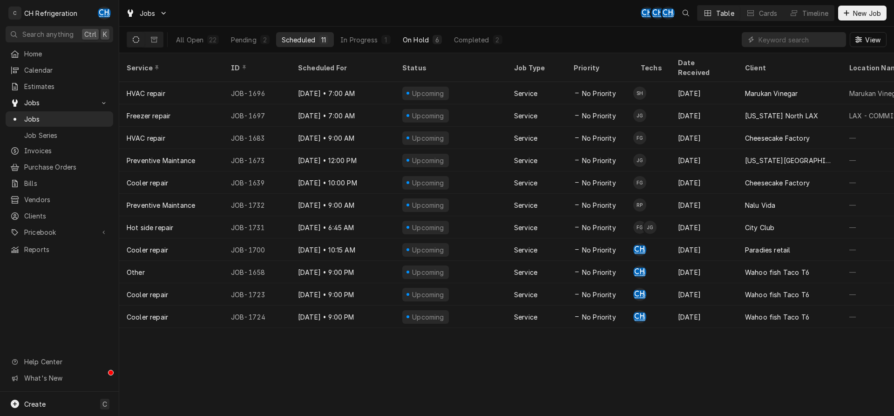
click at [430, 41] on button "On Hold 6" at bounding box center [422, 39] width 50 height 15
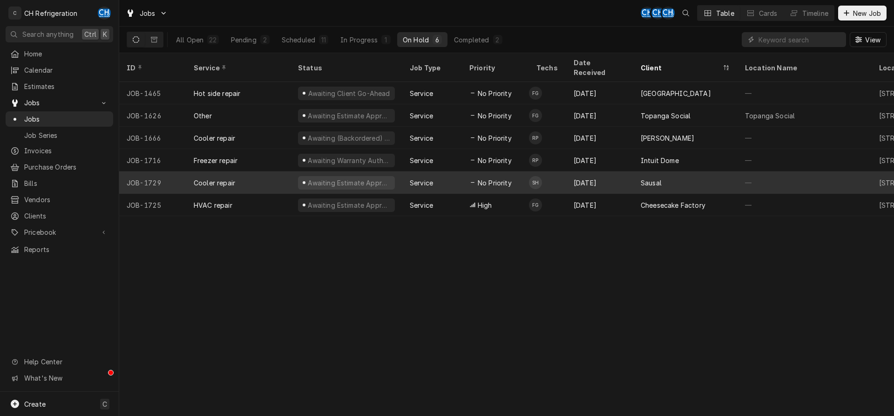
click at [695, 173] on div "Sausal" at bounding box center [685, 182] width 104 height 22
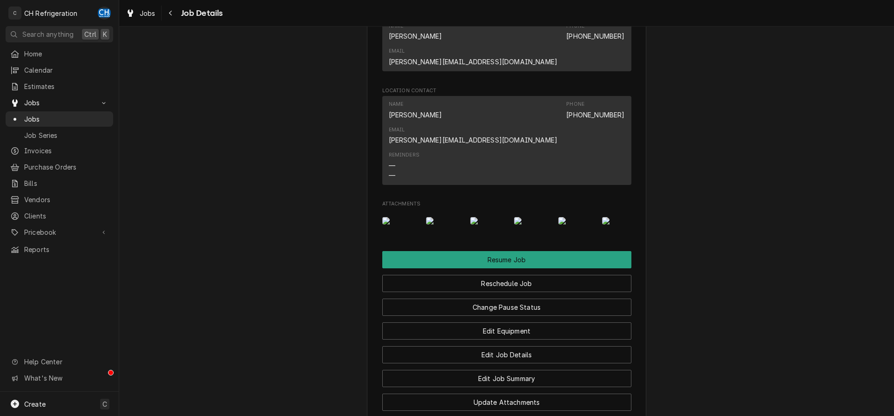
scroll to position [929, 0]
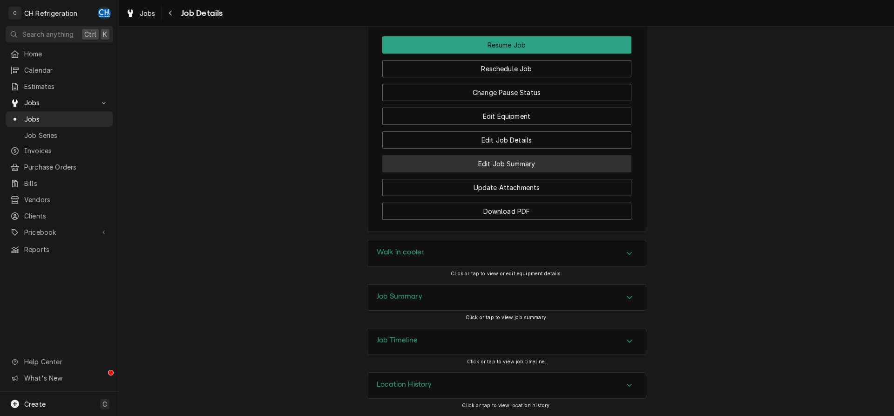
click at [508, 164] on button "Edit Job Summary" at bounding box center [506, 163] width 249 height 17
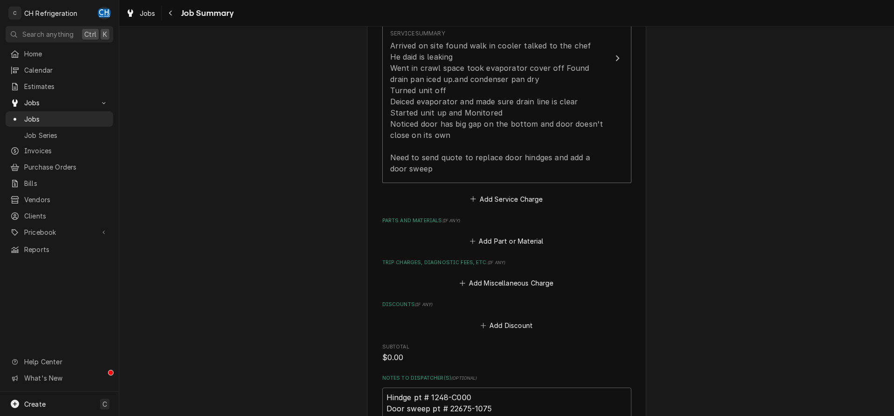
scroll to position [589, 0]
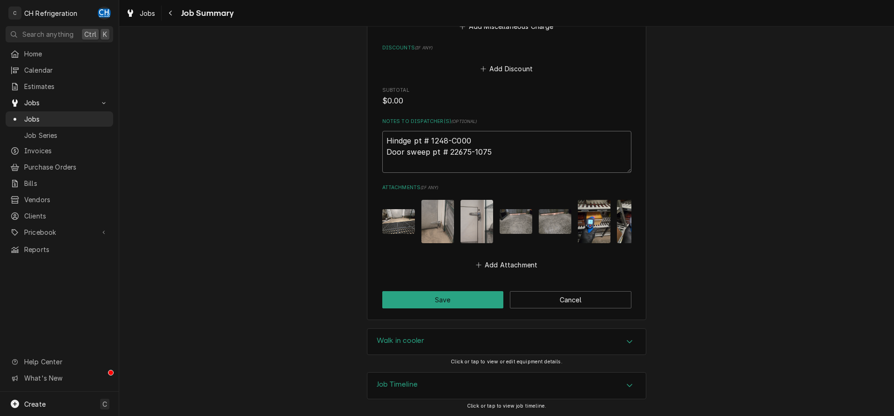
click at [527, 162] on textarea "Hindge pt # 1248-C000 Door sweep pt # 22675-1075" at bounding box center [506, 152] width 249 height 42
type textarea "Hindge pt # 1248-C000 Door sweep pt # 22675-1075"
type textarea "x"
type textarea "Hindge pt # 1248-C000 Door sweep pt # 22675-1075"
type textarea "x"
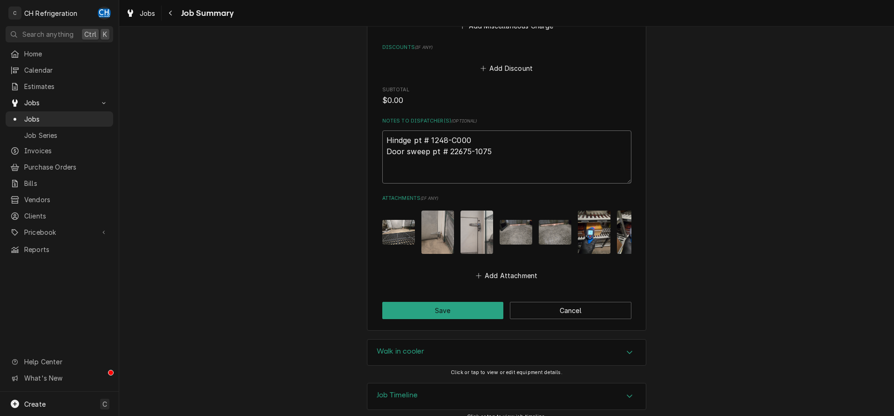
click at [422, 170] on textarea "Hindge pt # 1248-C000 Door sweep pt # 22675-1075" at bounding box center [506, 156] width 249 height 53
type textarea "Hindge pt # 1248-C000 Door sweep pt # 22675-1075 e"
type textarea "x"
type textarea "Hindge pt # 1248-C000 Door sweep pt # 22675-1075 es"
type textarea "x"
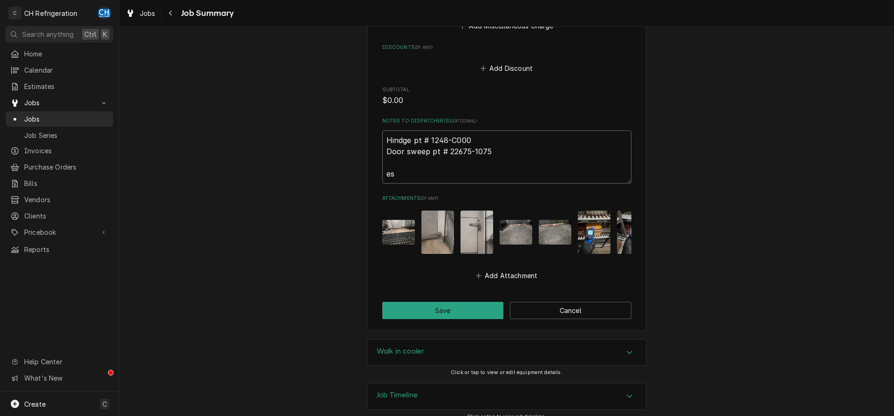
type textarea "Hindge pt # 1248-C000 Door sweep pt # 22675-1075 est"
type textarea "x"
type textarea "Hindge pt # 1248-C000 Door sweep pt # 22675-1075 esti"
type textarea "x"
type textarea "Hindge pt # 1248-C000 Door sweep pt # 22675-1075 estim"
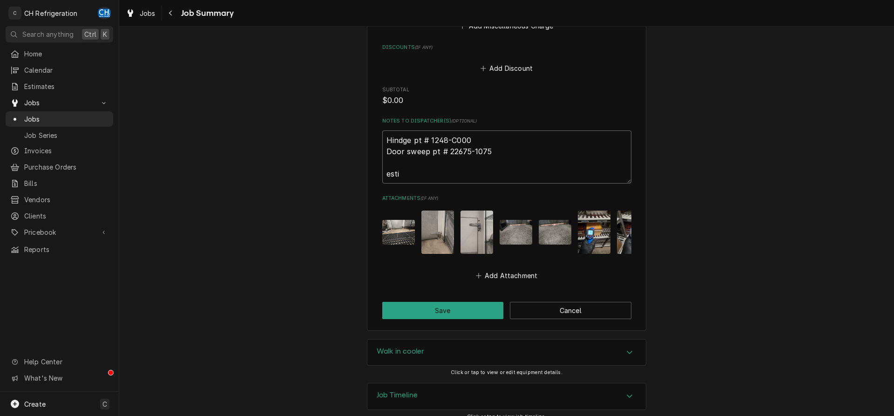
type textarea "x"
type textarea "Hindge pt # 1248-C000 Door sweep pt # 22675-1075 estima"
type textarea "x"
type textarea "Hindge pt # 1248-C000 Door sweep pt # 22675-1075 estimat"
type textarea "x"
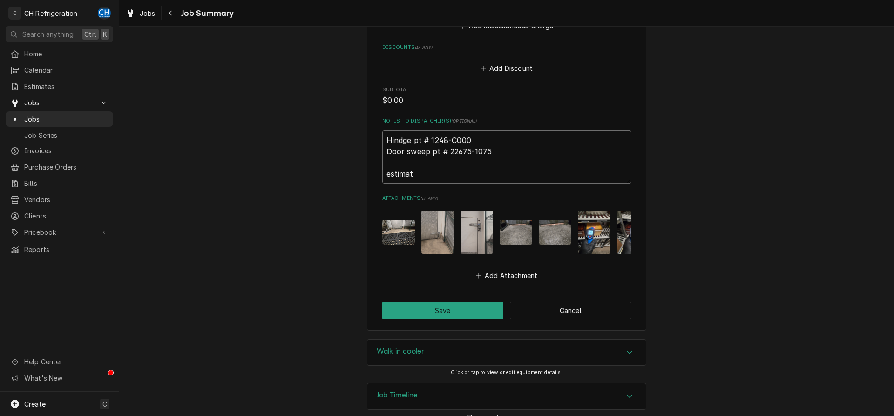
type textarea "Hindge pt # 1248-C000 Door sweep pt # 22675-1075 estimate"
type textarea "x"
type textarea "Hindge pt # 1248-C000 Door sweep pt # 22675-1075 estimate"
type textarea "x"
type textarea "Hindge pt # 1248-C000 Door sweep pt # 22675-1075 estimate p"
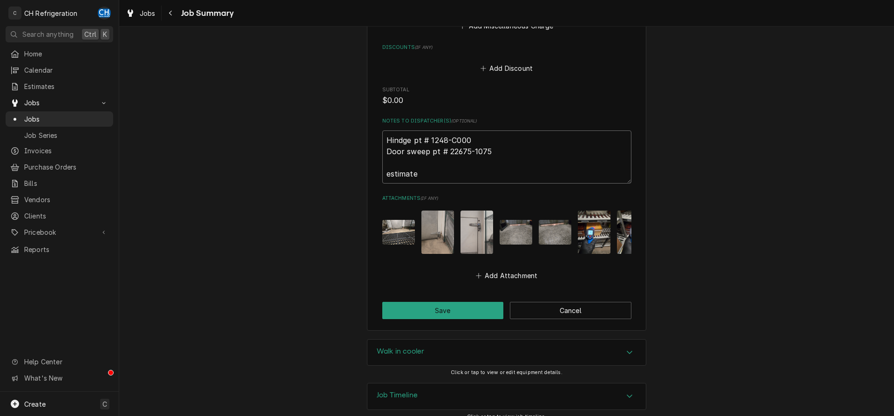
type textarea "x"
type textarea "Hindge pt # 1248-C000 Door sweep pt # 22675-1075 estimate p1"
type textarea "x"
type textarea "Hindge pt # 1248-C000 Door sweep pt # 22675-1075 estimate p14"
type textarea "x"
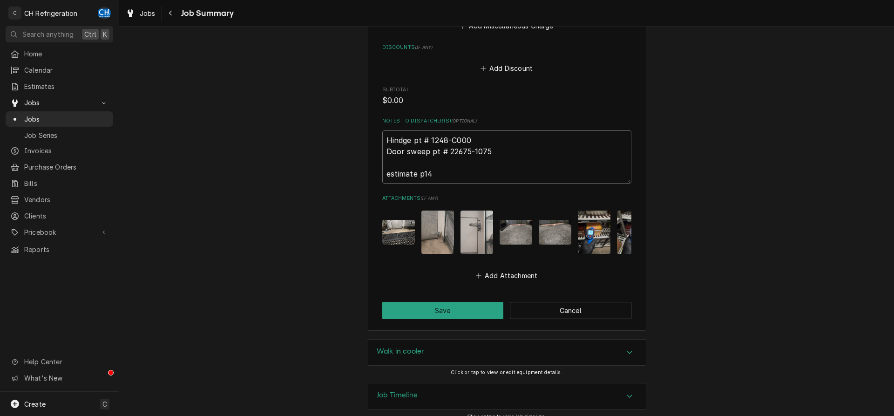
type textarea "Hindge pt # 1248-C000 Door sweep pt # 22675-1075 estimate p147"
type textarea "x"
type textarea "Hindge pt # 1248-C000 Door sweep pt # 22675-1075 estimate p1471"
type textarea "x"
type textarea "Hindge pt # 1248-C000 Door sweep pt # 22675-1075 estimate p1471"
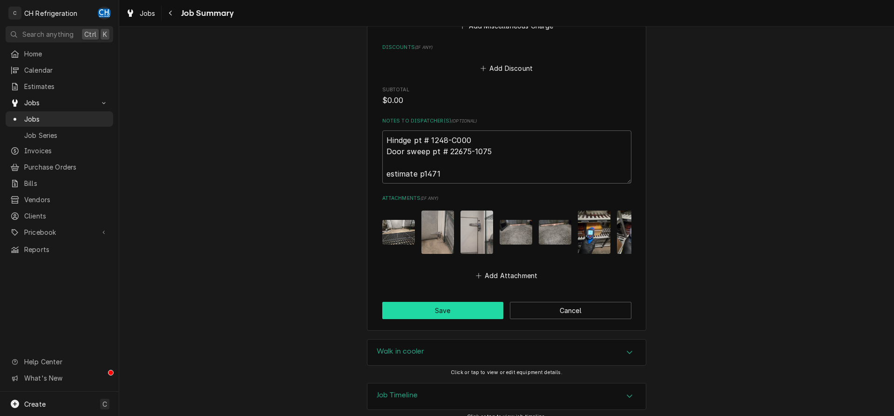
click at [453, 312] on button "Save" at bounding box center [443, 310] width 122 height 17
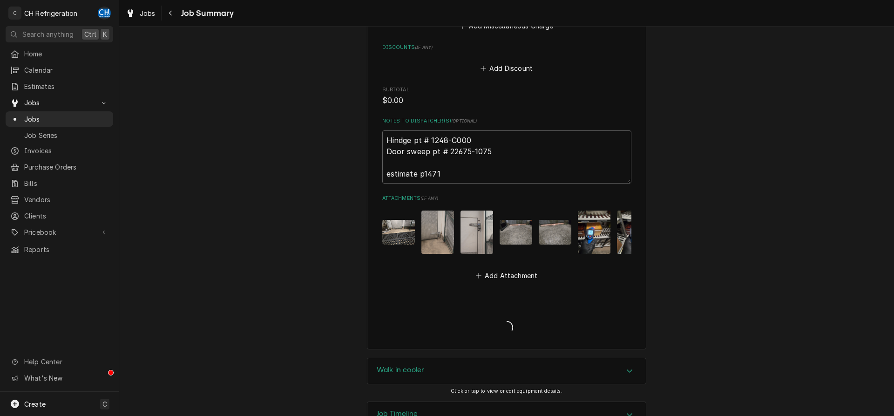
type textarea "x"
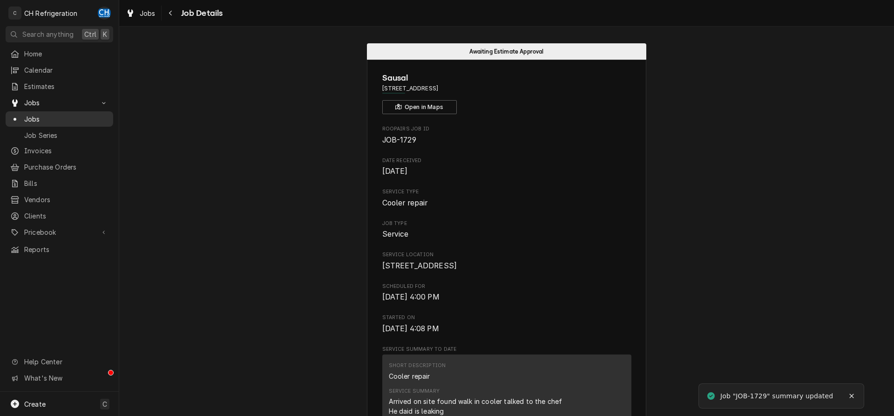
click at [37, 114] on span "Jobs" at bounding box center [66, 119] width 84 height 10
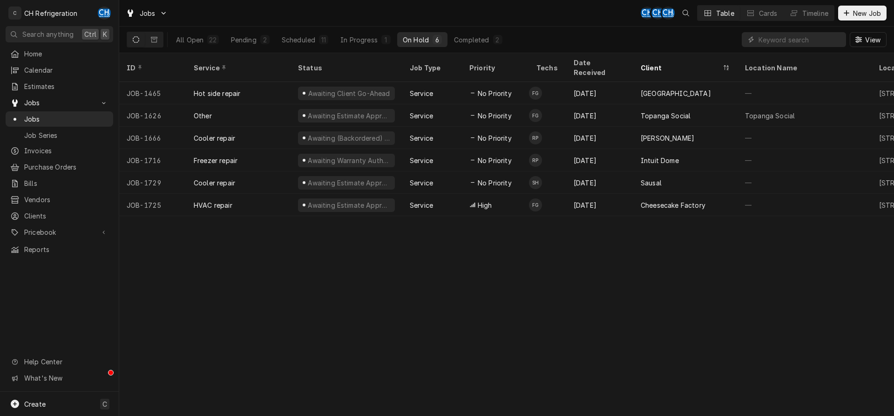
click at [498, 31] on div "All Open 22 Pending 2 Scheduled 11 In Progress 1 On Hold 6 Completed 2" at bounding box center [339, 40] width 338 height 26
click at [498, 34] on button "Completed 2" at bounding box center [477, 39] width 59 height 15
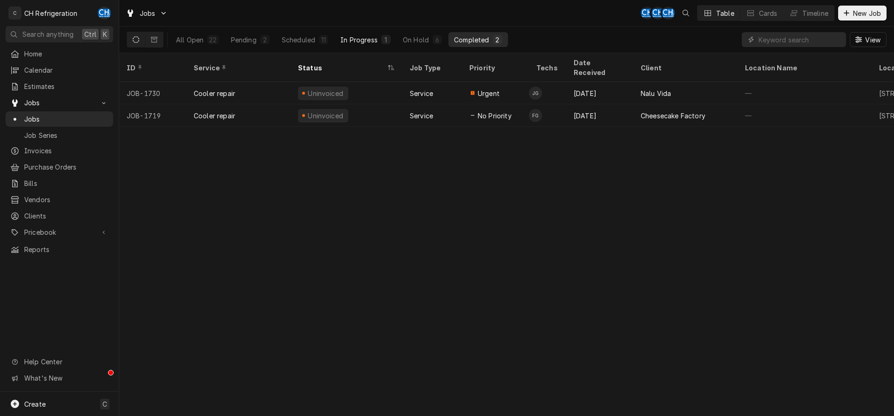
click at [357, 42] on div "In Progress" at bounding box center [358, 40] width 37 height 10
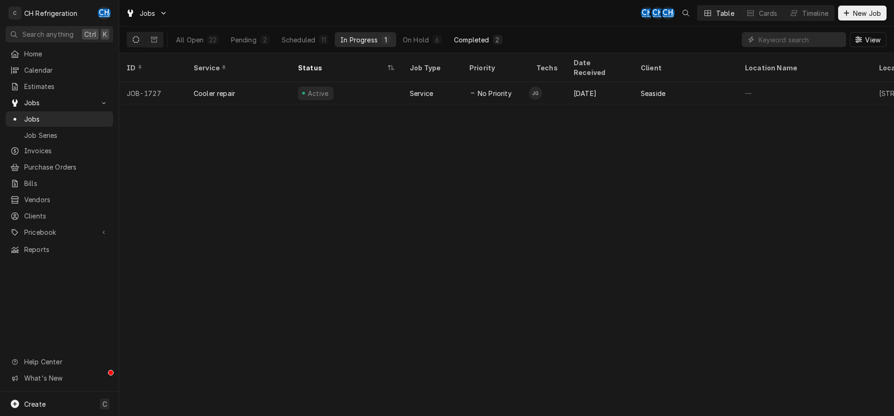
click at [478, 46] on button "Completed 2" at bounding box center [477, 39] width 59 height 15
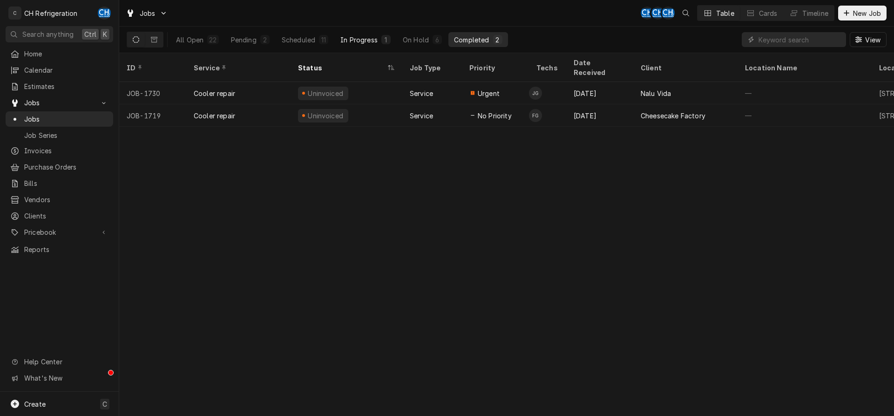
click at [369, 46] on button "In Progress 1" at bounding box center [365, 39] width 61 height 15
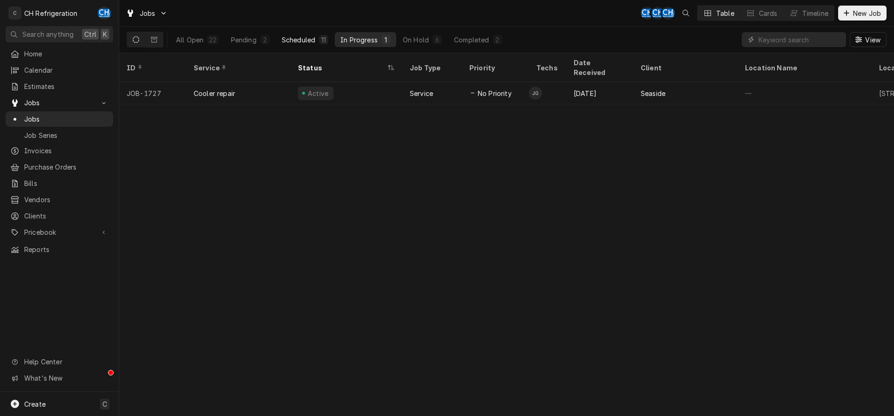
click at [285, 45] on button "Scheduled 11" at bounding box center [305, 39] width 58 height 15
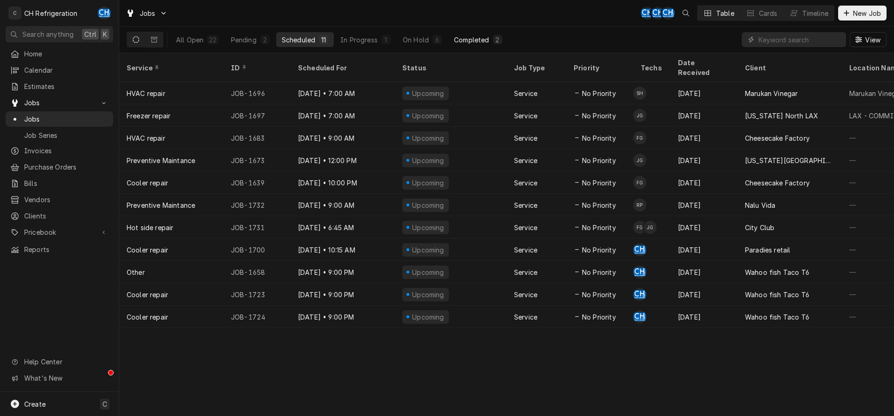
click at [498, 40] on div "2" at bounding box center [498, 40] width 6 height 10
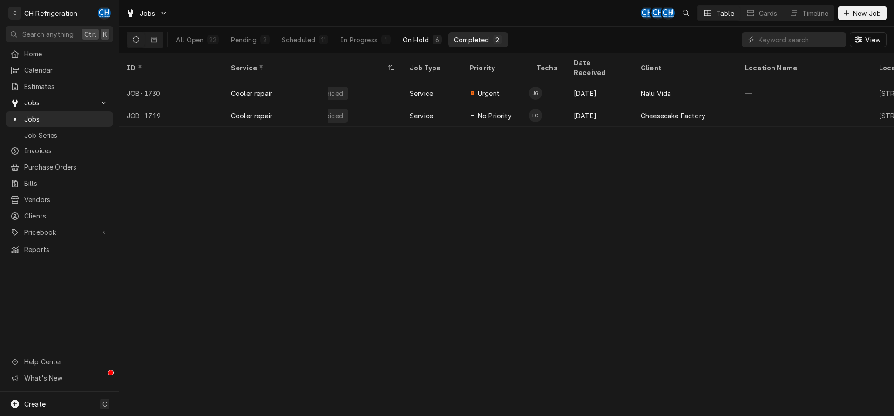
click at [436, 46] on button "On Hold 6" at bounding box center [422, 39] width 50 height 15
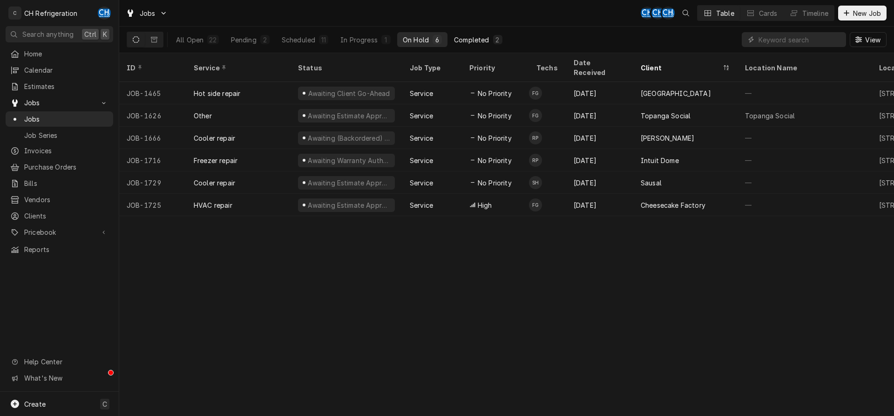
click at [480, 42] on div "Completed" at bounding box center [471, 40] width 35 height 10
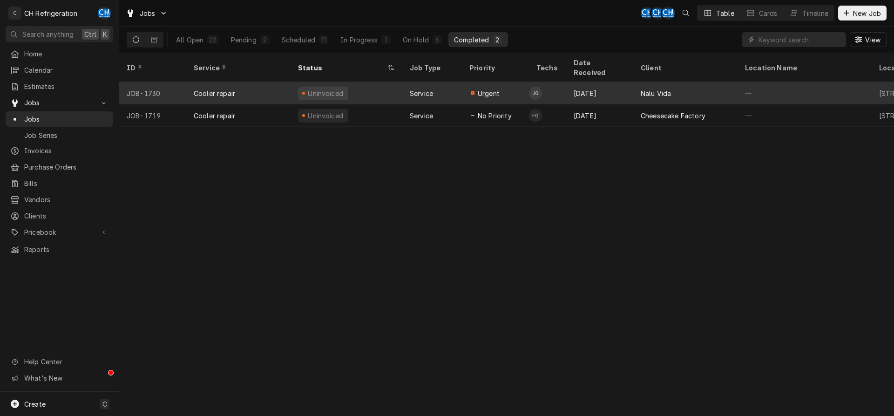
click at [578, 93] on tr "JOB-1730 Cooler repair Uninvoiced Service Urgent JG Aug 14 Nalu Vida — 1 Washin…" at bounding box center [784, 93] width 1330 height 22
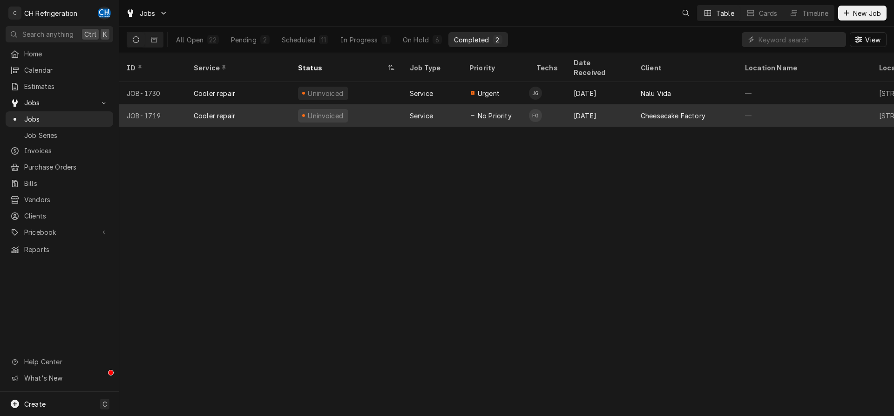
click at [352, 107] on div "Uninvoiced" at bounding box center [347, 115] width 112 height 22
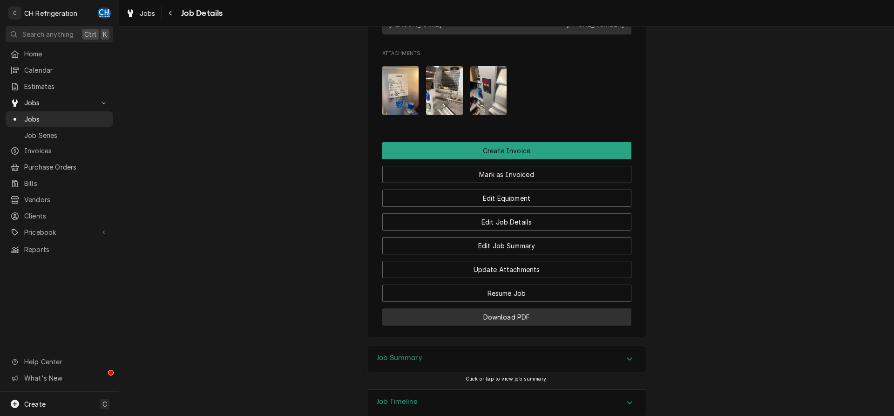
scroll to position [726, 0]
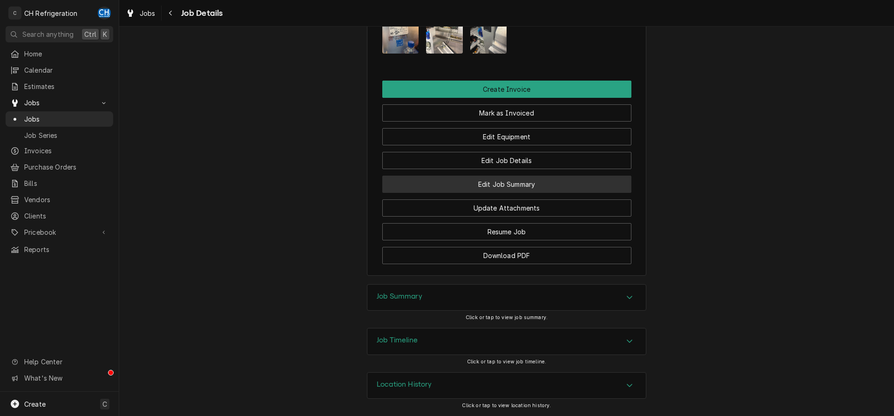
click at [508, 187] on button "Edit Job Summary" at bounding box center [506, 184] width 249 height 17
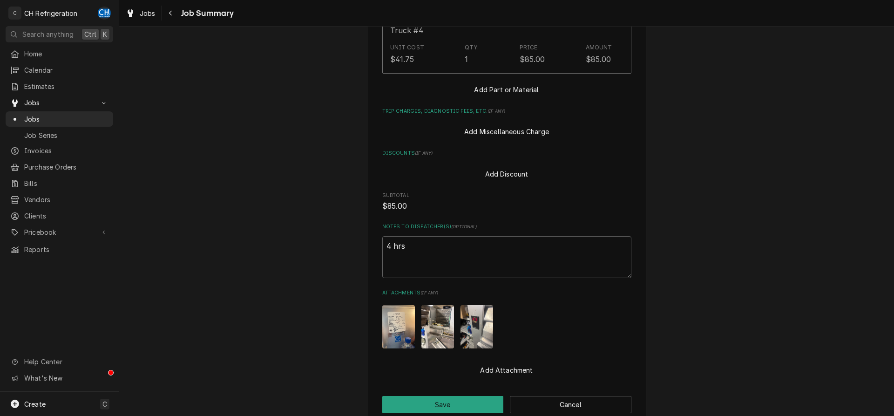
scroll to position [629, 0]
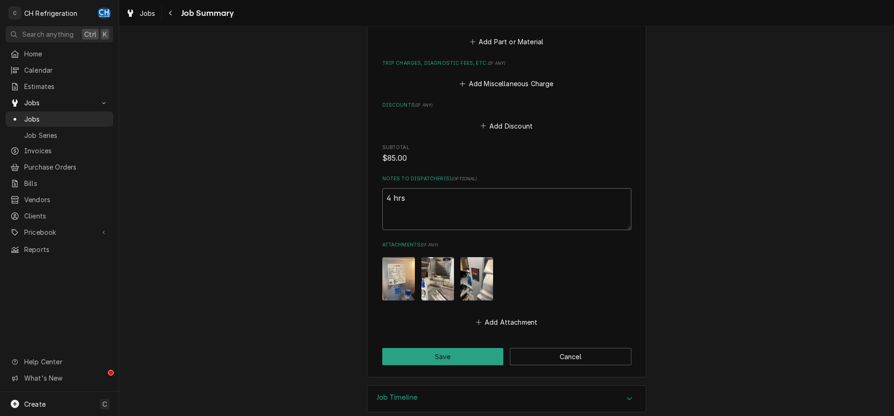
click at [431, 199] on textarea "4 hrs" at bounding box center [506, 209] width 249 height 42
type textarea "x"
type textarea "4 hrs"
type textarea "x"
type textarea "4 hrs"
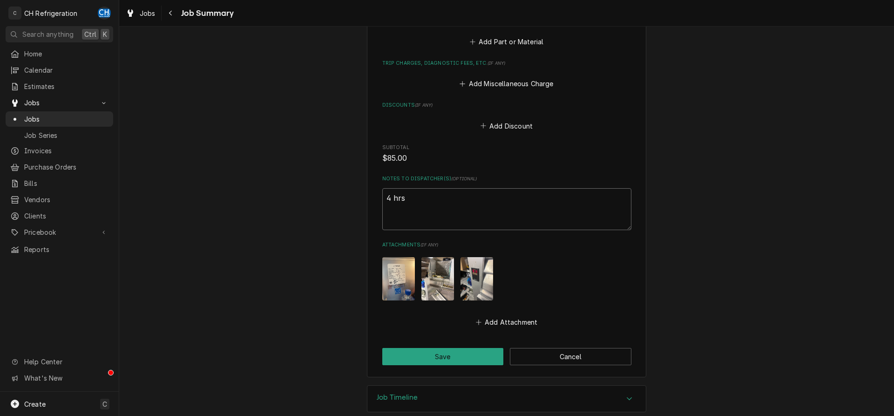
type textarea "x"
type textarea "4 hrs w"
type textarea "x"
type textarea "4 hrs wa"
type textarea "x"
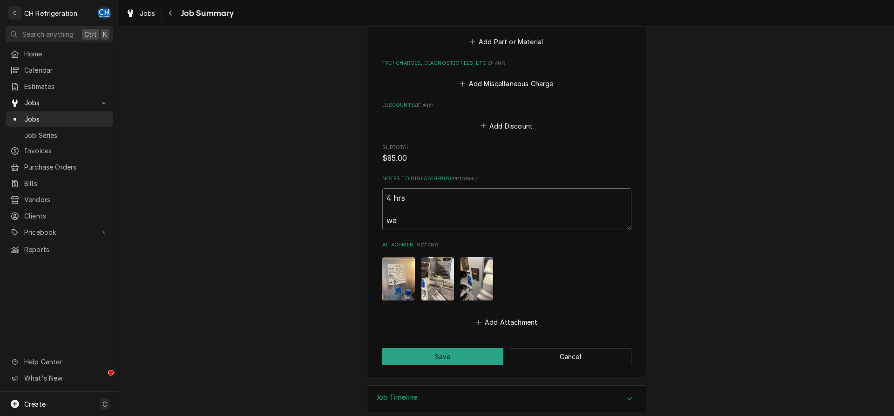
type textarea "4 hrs wai"
type textarea "x"
type textarea "4 hrs waiti"
type textarea "x"
type textarea "4 hrs waitin"
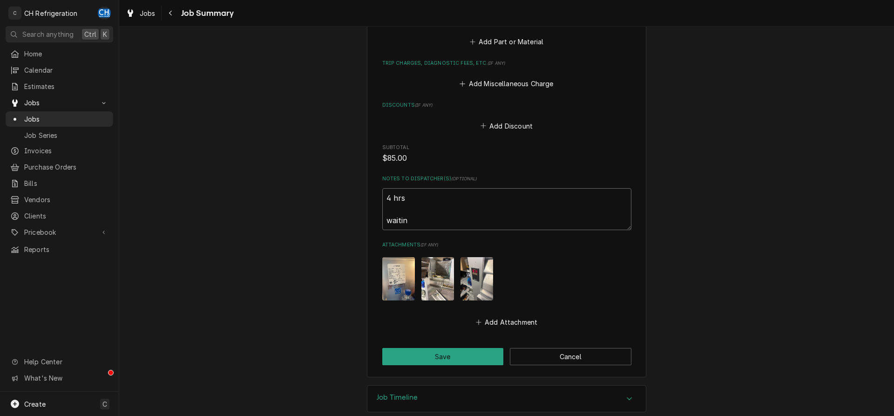
type textarea "x"
type textarea "4 hrs waiting"
type textarea "x"
type textarea "4 hrs waiting"
type textarea "x"
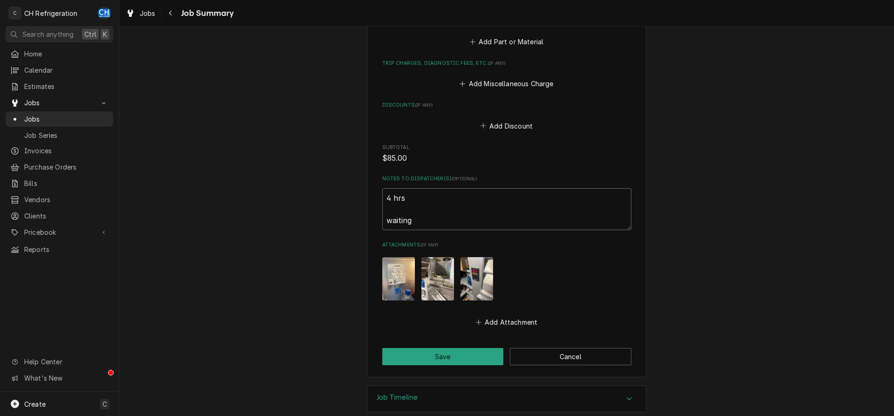
type textarea "4 hrs waiting f"
type textarea "x"
type textarea "4 hrs waiting fo"
type textarea "x"
type textarea "4 hrs waiting for"
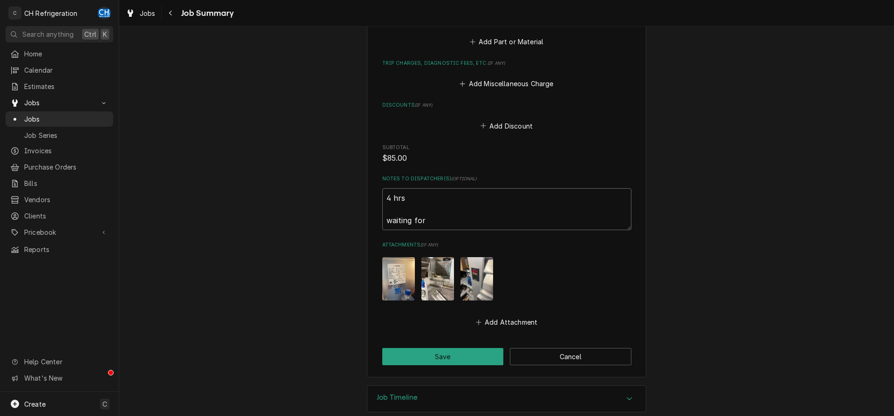
type textarea "x"
type textarea "4 hrs waiting for"
type textarea "x"
type textarea "4 hrs waiting for e"
type textarea "x"
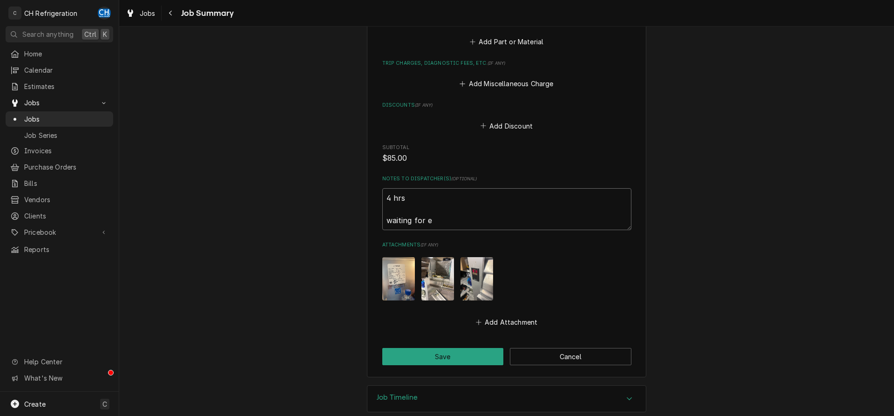
type textarea "4 hrs waiting for es"
type textarea "x"
type textarea "4 hrs waiting for est"
type textarea "x"
type textarea "4 hrs waiting for esti"
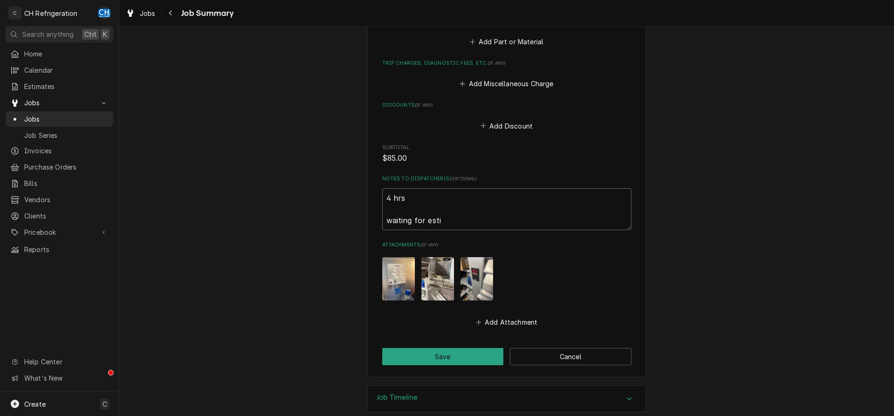
type textarea "x"
type textarea "4 hrs waiting for estim"
type textarea "x"
type textarea "4 hrs waiting for estima"
type textarea "x"
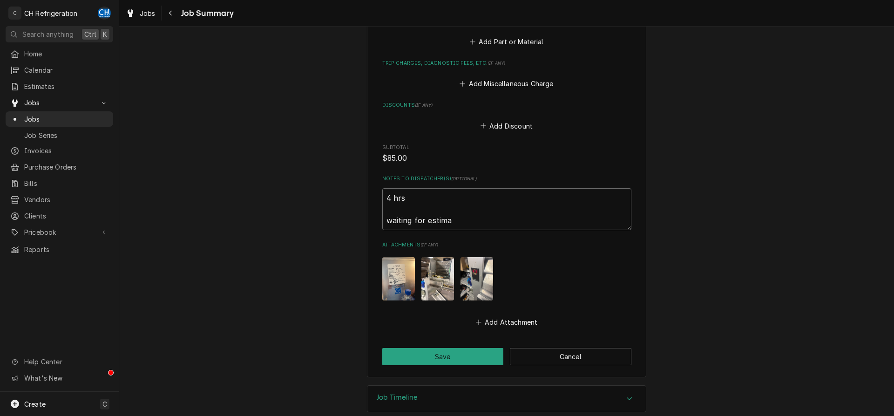
type textarea "4 hrs waiting for estimat"
type textarea "x"
type textarea "4 hrs waiting for estimate"
type textarea "x"
type textarea "4 hrs waiting for estimate"
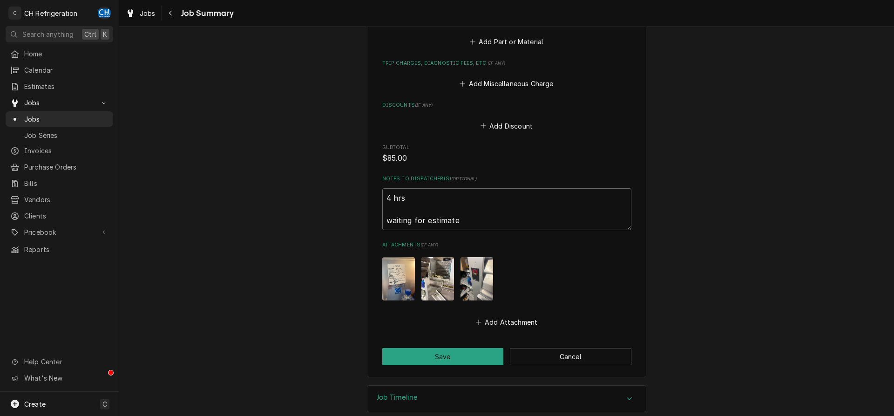
type textarea "x"
type textarea "4 hrs waiting for estimate a"
type textarea "x"
type textarea "4 hrs waiting for estimate ap"
type textarea "x"
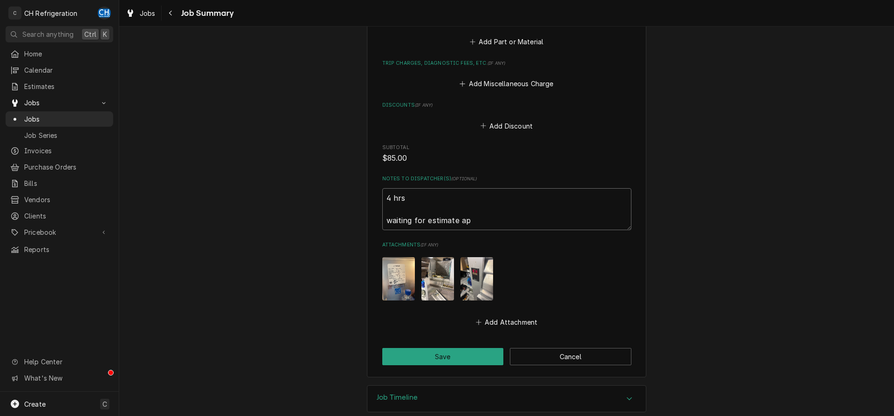
type textarea "4 hrs waiting for estimate app"
type textarea "x"
type textarea "4 hrs waiting for estimate appr"
type textarea "x"
type textarea "4 hrs waiting for estimate appro"
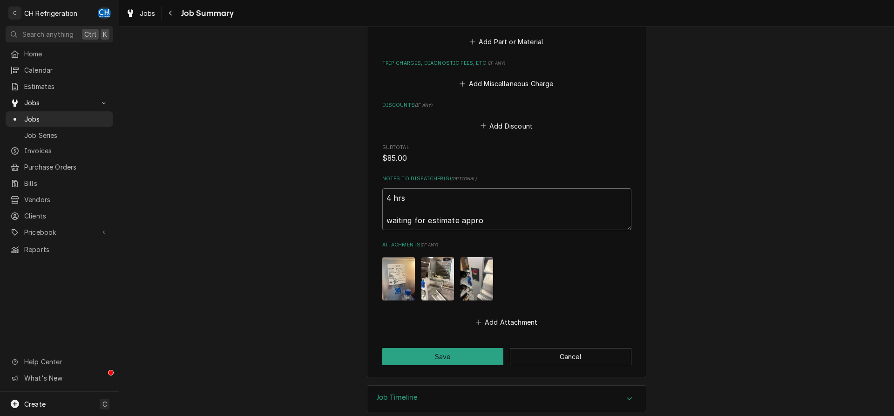
type textarea "x"
type textarea "4 hrs waiting for estimate approv"
type textarea "x"
type textarea "4 hrs waiting for estimate approva"
type textarea "x"
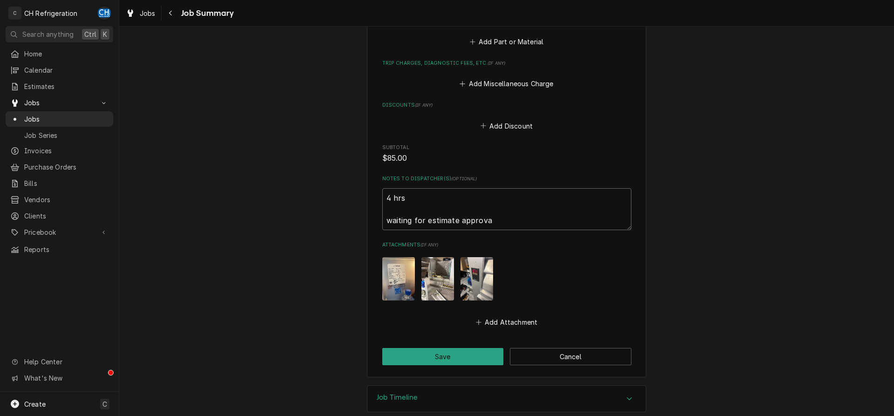
type textarea "4 hrs waiting for estimate approval"
type textarea "x"
type textarea "4 hrs waiting for estimate approval"
type textarea "x"
type textarea "4 hrs waiting for estimate approval o"
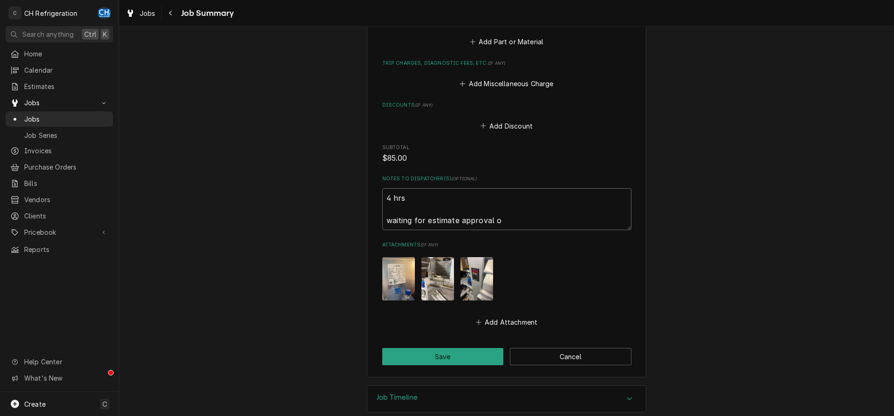
type textarea "x"
type textarea "4 hrs waiting for estimate approval on"
type textarea "x"
type textarea "4 hrs waiting for estimate approval on"
type textarea "x"
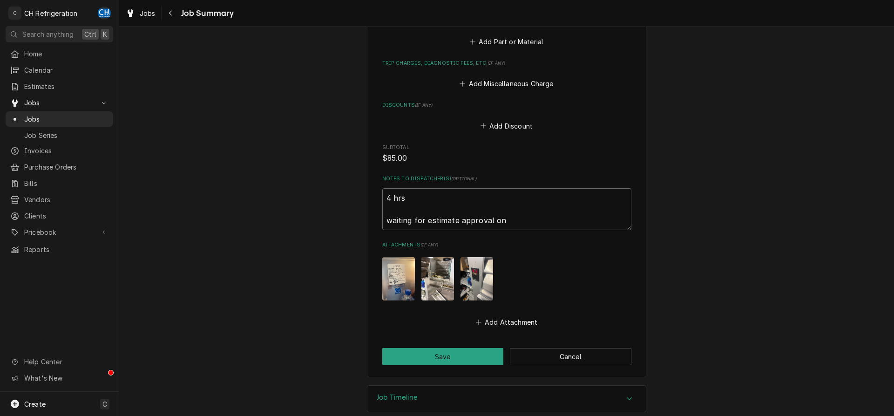
type textarea "4 hrs waiting for estimate approval on S"
type textarea "x"
type textarea "4 hrs waiting for estimate approval on SC"
type textarea "x"
type textarea "4 hrs waiting for estimate approval on SC"
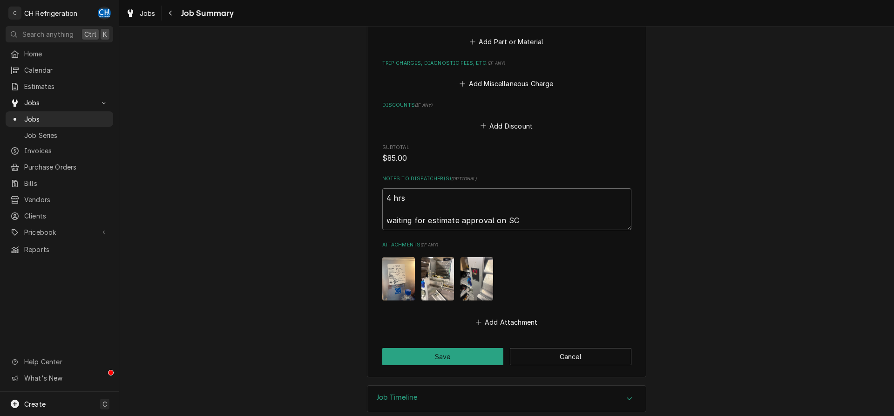
type textarea "x"
type textarea "4 hrs waiting for estimate approval on SC"
type textarea "x"
type textarea "4 hrs waiting for estimate approval on SC."
type textarea "x"
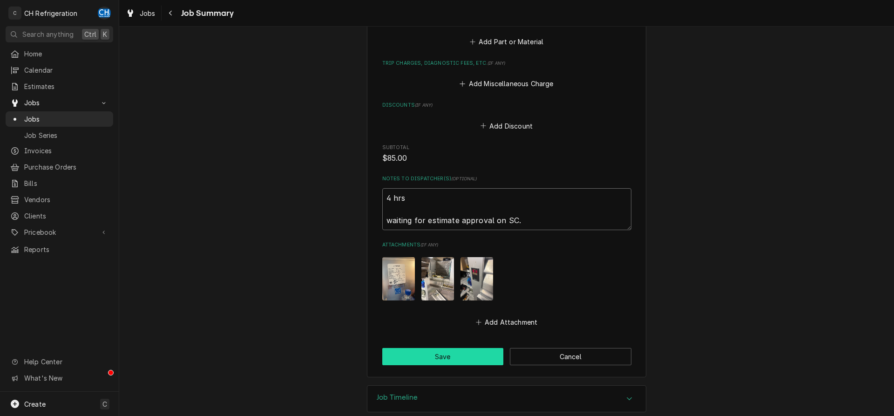
type textarea "4 hrs waiting for estimate approval on SC."
click at [436, 348] on button "Save" at bounding box center [443, 356] width 122 height 17
type textarea "x"
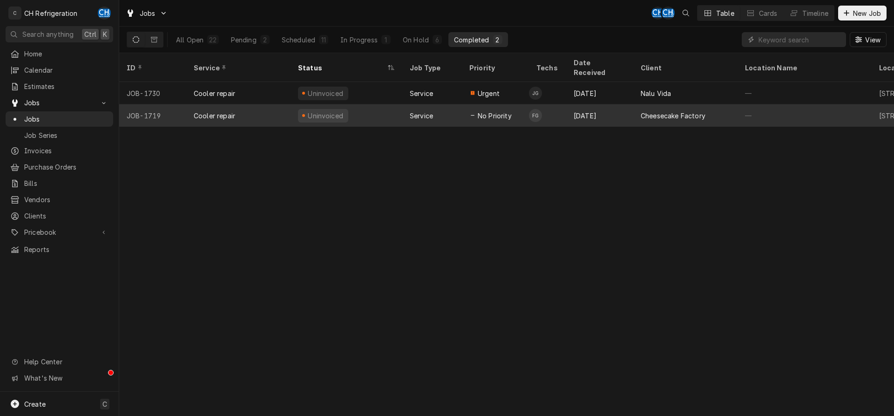
click at [606, 108] on div "[DATE]" at bounding box center [599, 115] width 67 height 22
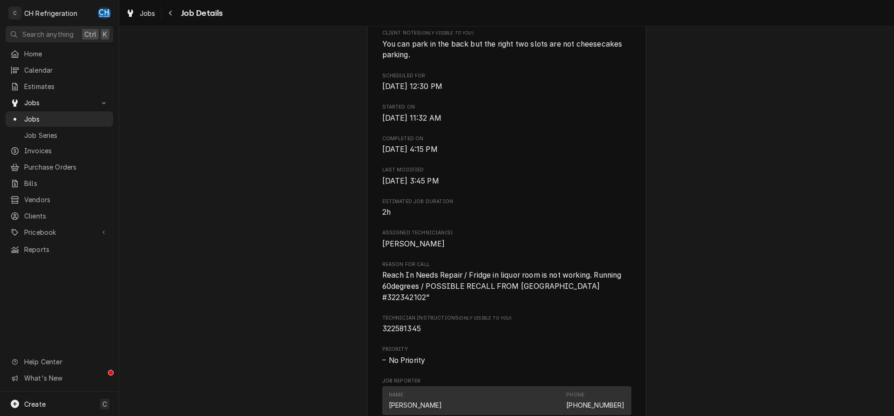
scroll to position [285, 0]
click at [36, 115] on span "Jobs" at bounding box center [66, 119] width 84 height 10
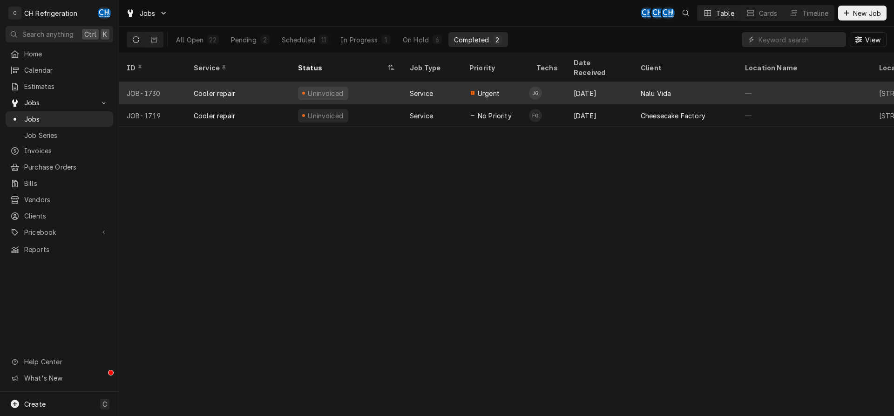
click at [608, 82] on div "[DATE]" at bounding box center [599, 93] width 67 height 22
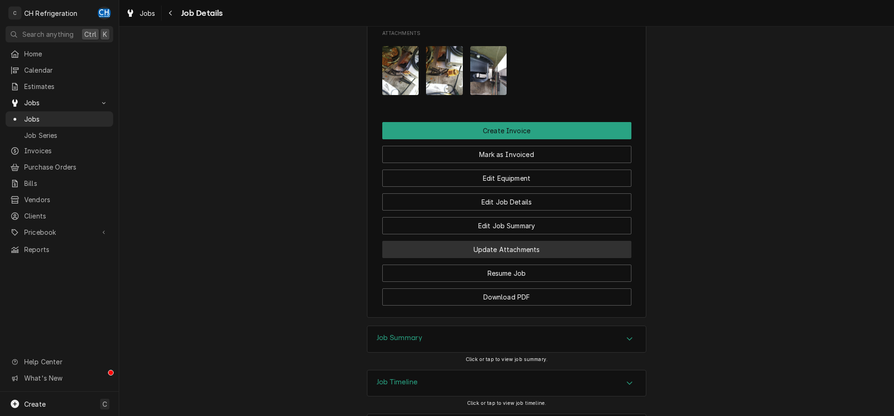
scroll to position [730, 0]
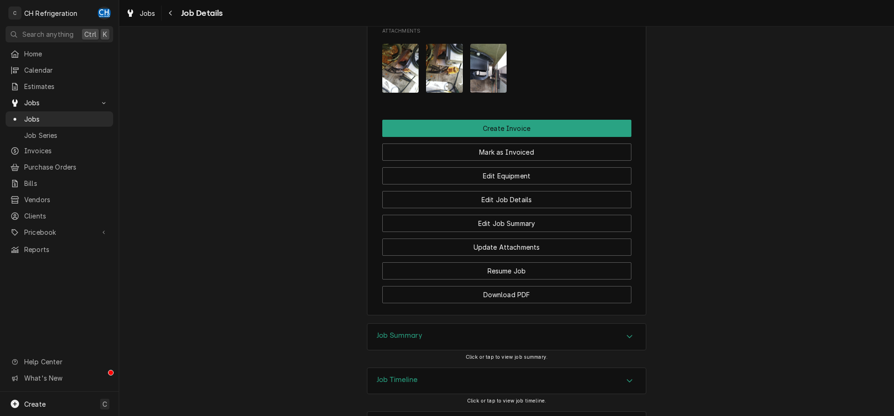
click at [462, 324] on div "Job Summary" at bounding box center [506, 337] width 278 height 26
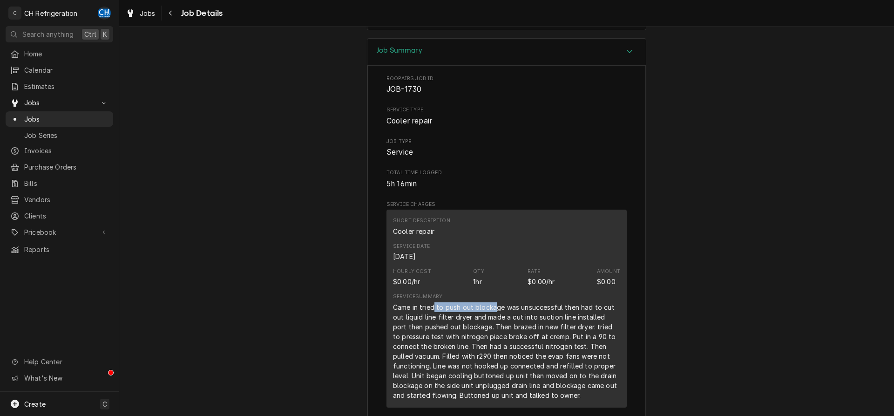
drag, startPoint x: 439, startPoint y: 267, endPoint x: 497, endPoint y: 267, distance: 57.7
click at [496, 302] on div "Came in tried to push out blockage was unsuccessful then had to cut out liquid …" at bounding box center [506, 351] width 227 height 98
click at [497, 302] on div "Came in tried to push out blockage was unsuccessful then had to cut out liquid …" at bounding box center [506, 351] width 227 height 98
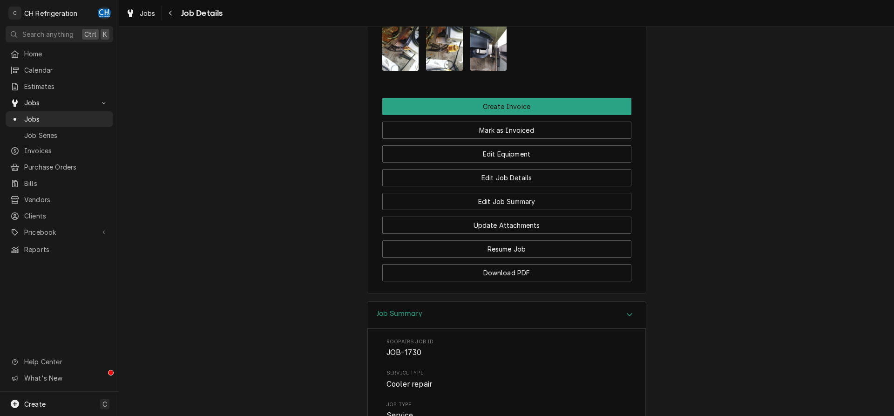
scroll to position [514, 0]
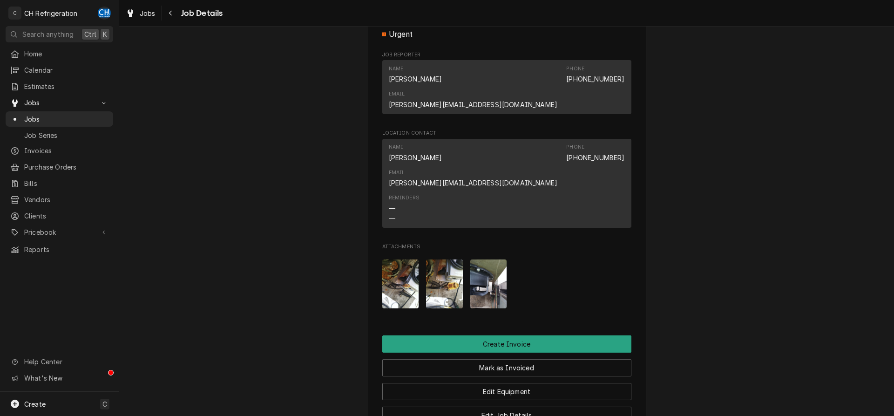
click at [394, 259] on img "Attachments" at bounding box center [400, 283] width 37 height 49
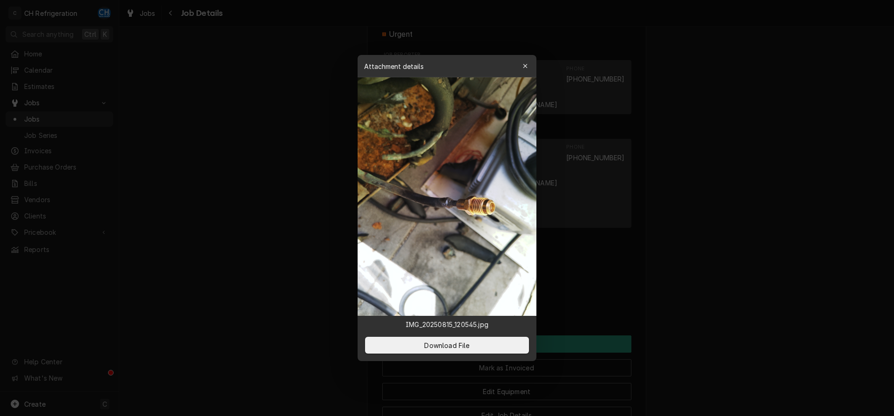
click at [721, 264] on div at bounding box center [447, 208] width 894 height 416
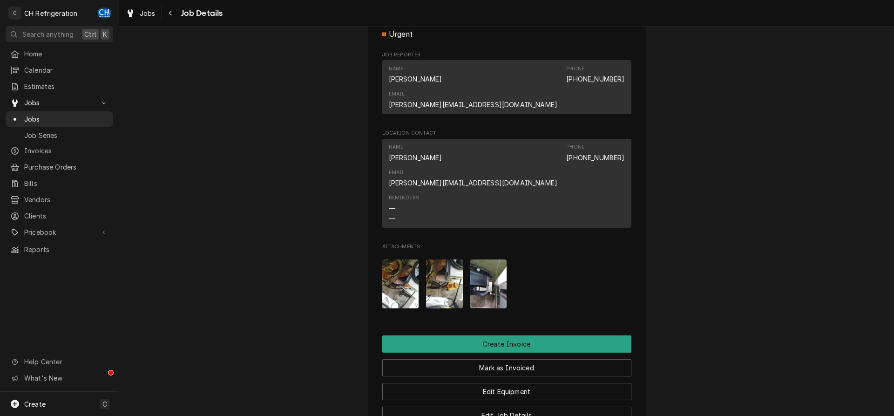
click at [453, 259] on img "Attachments" at bounding box center [444, 283] width 37 height 49
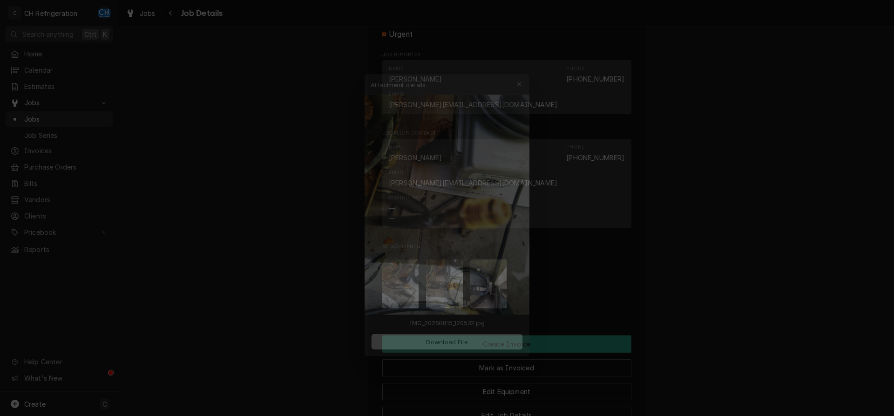
click at [702, 266] on div at bounding box center [447, 208] width 894 height 416
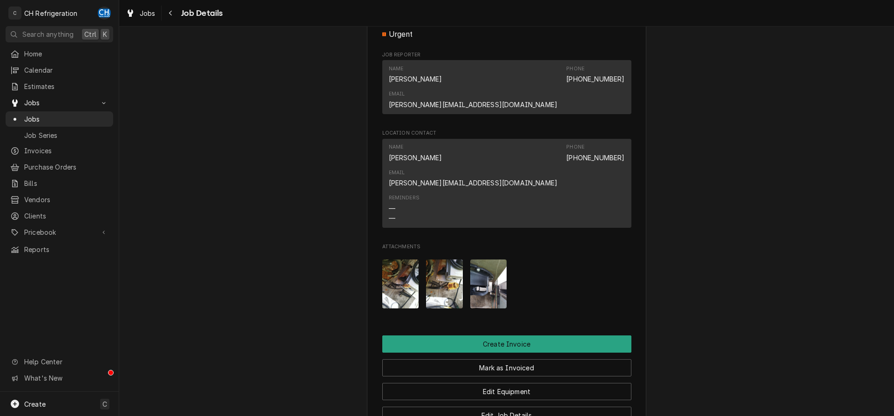
click at [478, 259] on img "Attachments" at bounding box center [488, 283] width 37 height 49
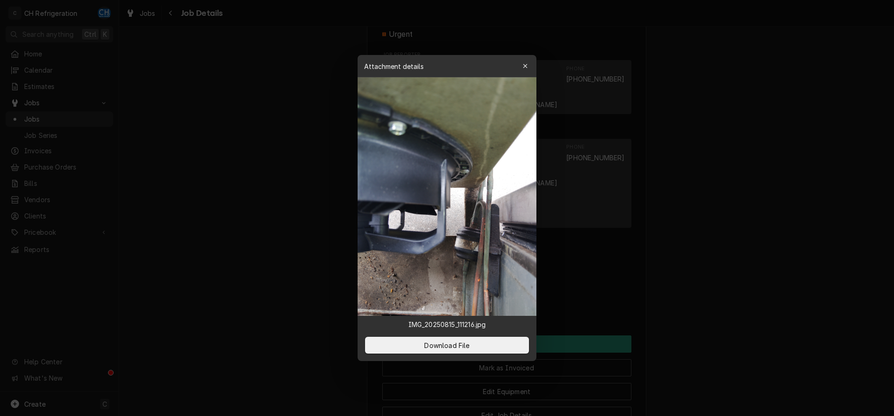
click at [697, 269] on div at bounding box center [447, 208] width 894 height 416
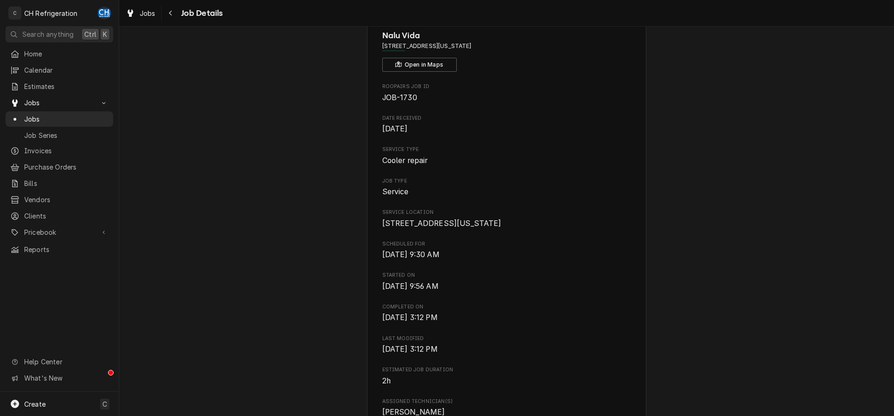
scroll to position [0, 0]
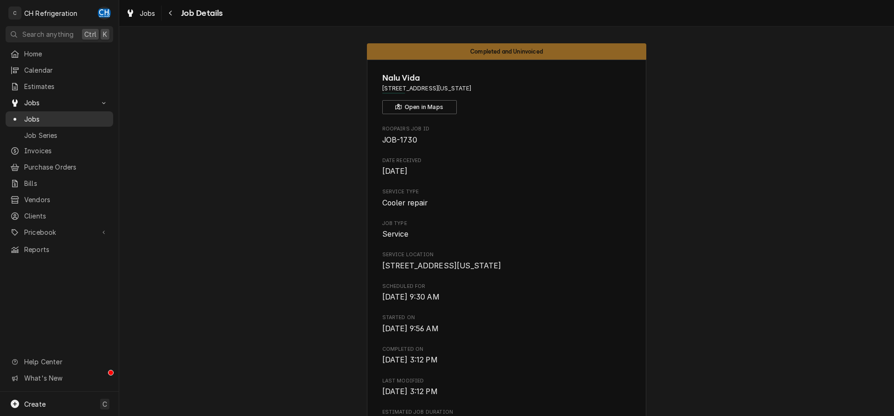
click at [30, 115] on span "Jobs" at bounding box center [66, 119] width 84 height 10
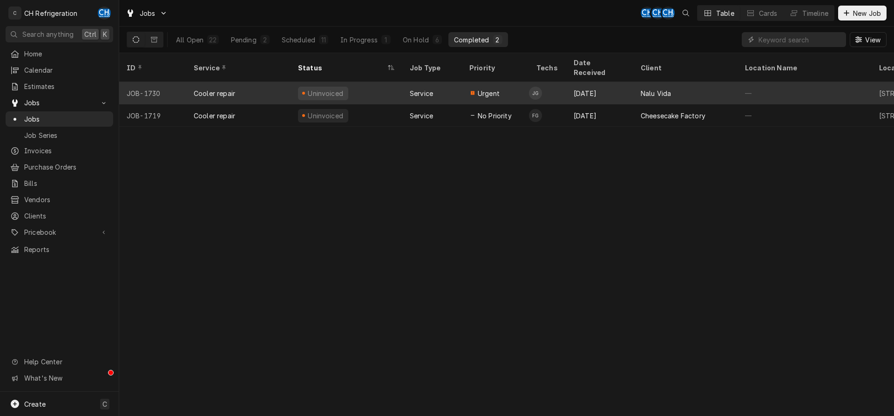
click at [550, 82] on td "JG" at bounding box center [547, 93] width 37 height 22
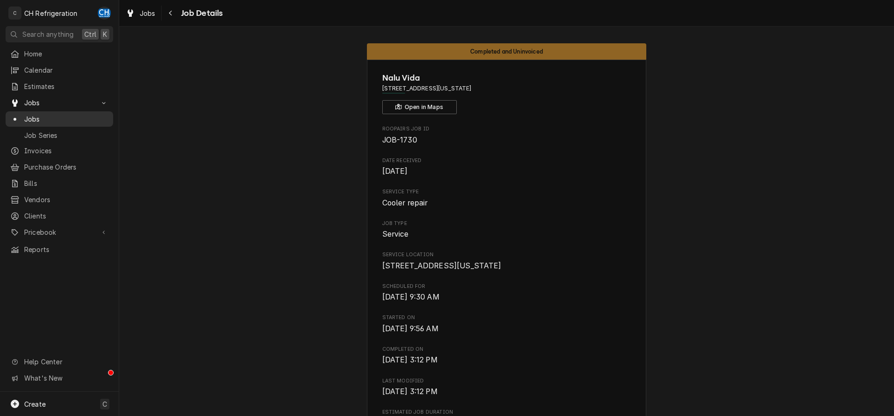
click at [101, 114] on span "Jobs" at bounding box center [66, 119] width 84 height 10
